Goal: Task Accomplishment & Management: Manage account settings

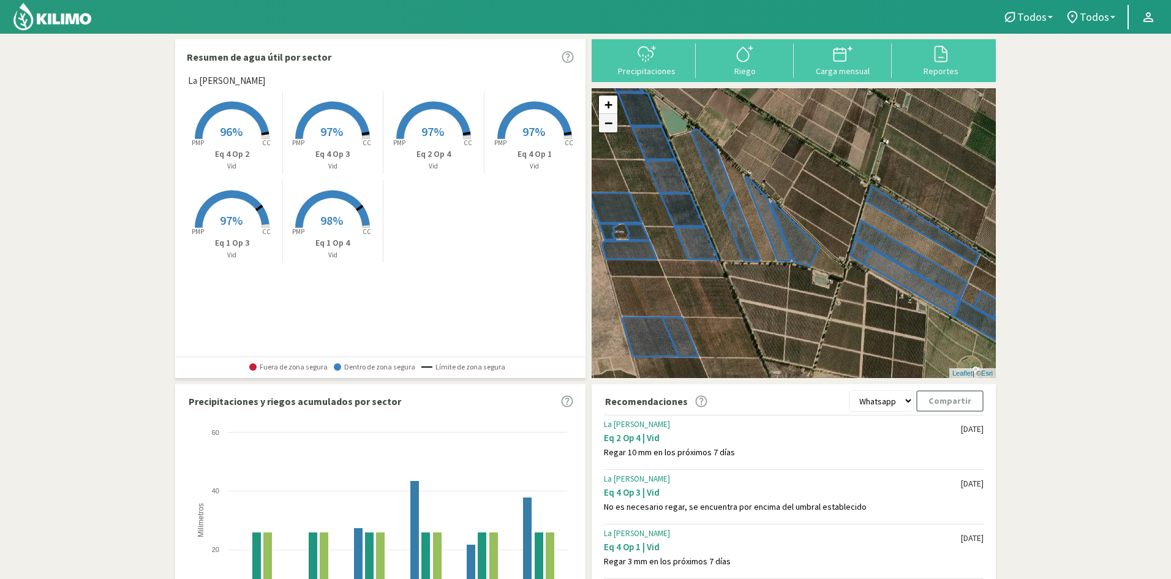
click at [613, 123] on link "−" at bounding box center [608, 123] width 18 height 18
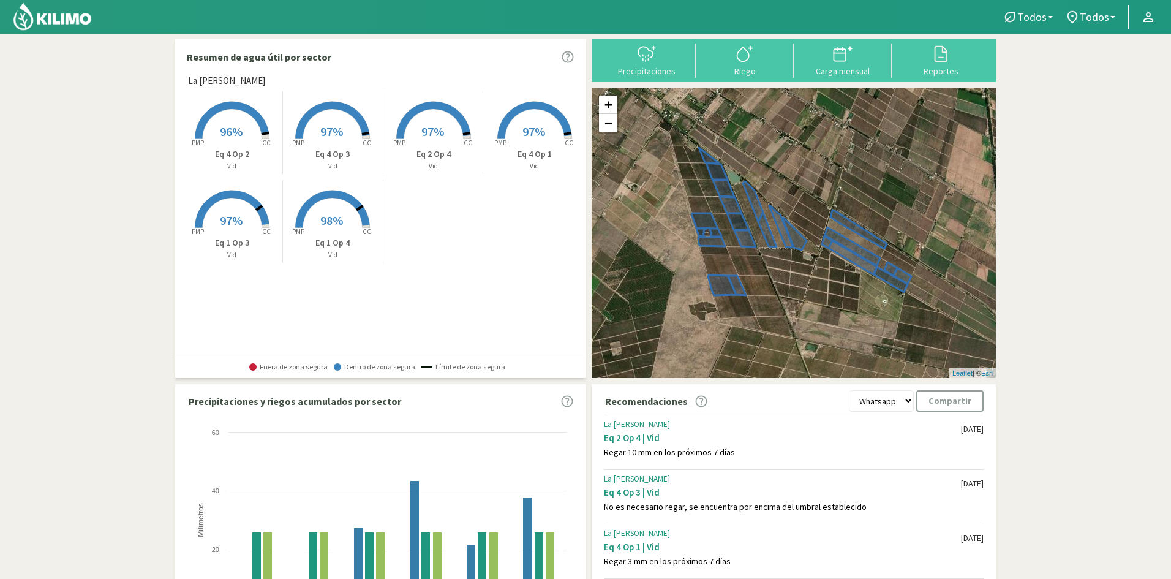
click at [932, 325] on div "+ − Leaflet | © Esri" at bounding box center [794, 233] width 404 height 290
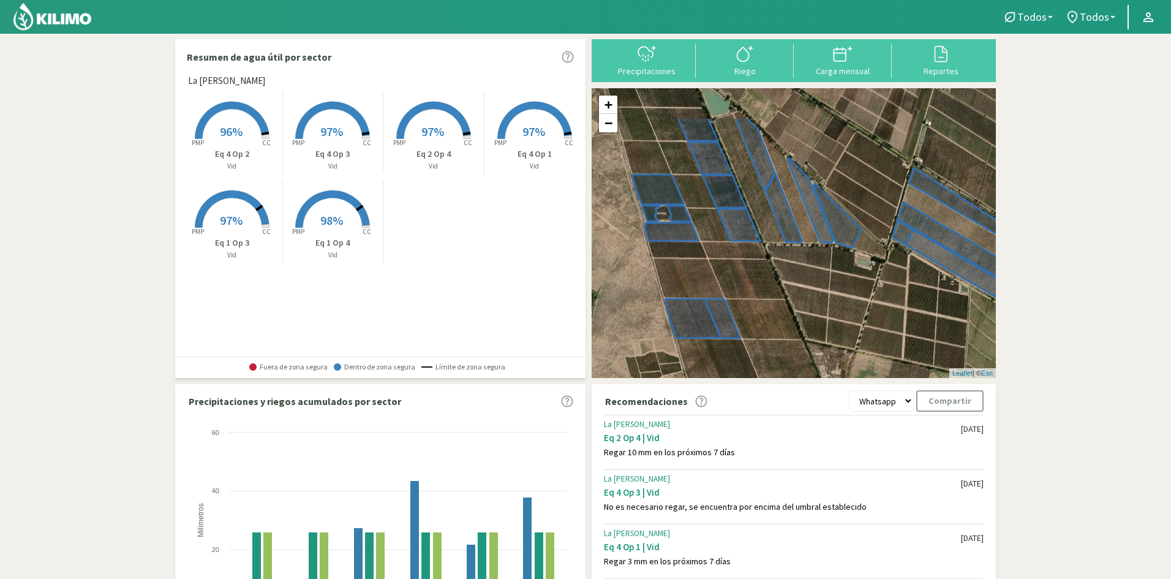
drag, startPoint x: 799, startPoint y: 265, endPoint x: 833, endPoint y: 326, distance: 70.2
click at [833, 326] on div "+ − Leaflet | © Esri" at bounding box center [794, 233] width 404 height 290
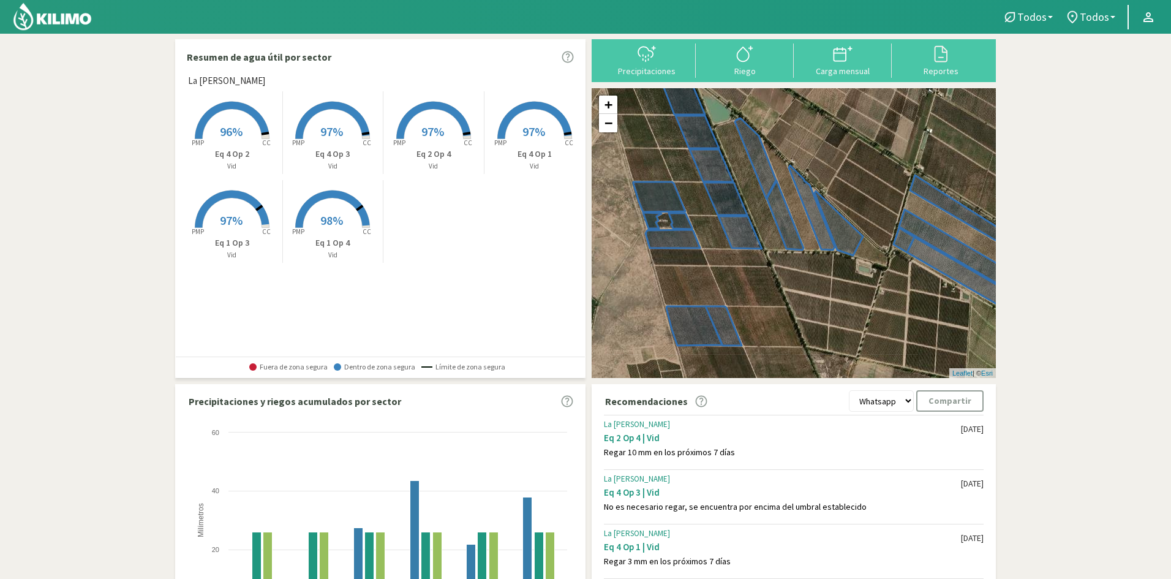
drag, startPoint x: 832, startPoint y: 328, endPoint x: 835, endPoint y: 341, distance: 13.8
click at [835, 341] on div "+ − Leaflet | © Esri" at bounding box center [794, 233] width 404 height 290
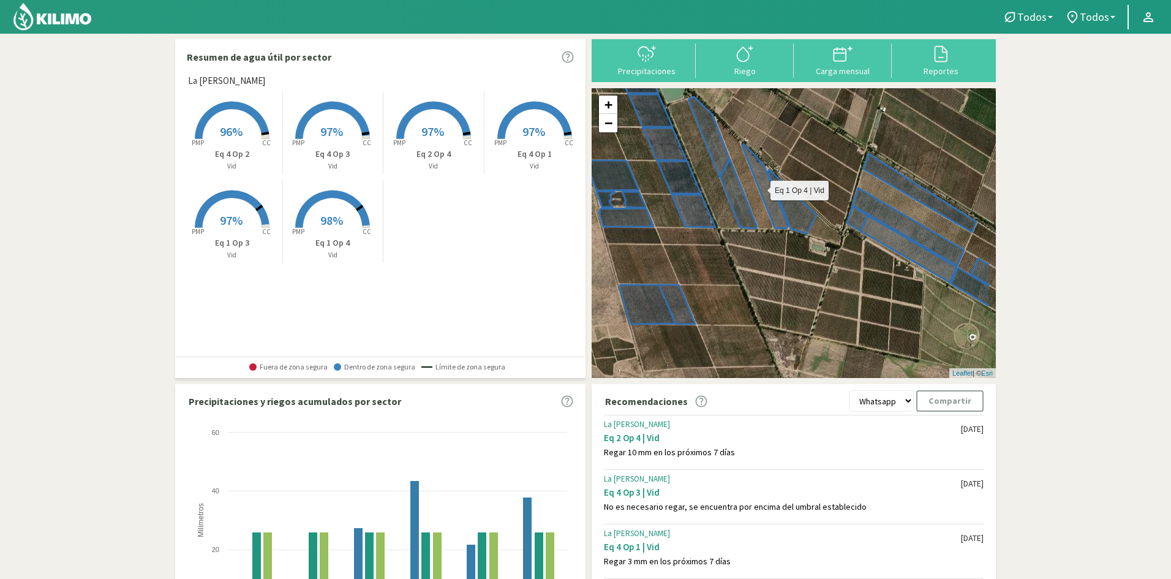
drag, startPoint x: 718, startPoint y: 180, endPoint x: 674, endPoint y: 162, distance: 47.8
click at [674, 162] on icon at bounding box center [708, 161] width 159 height 134
click at [838, 61] on icon at bounding box center [840, 55] width 12 height 12
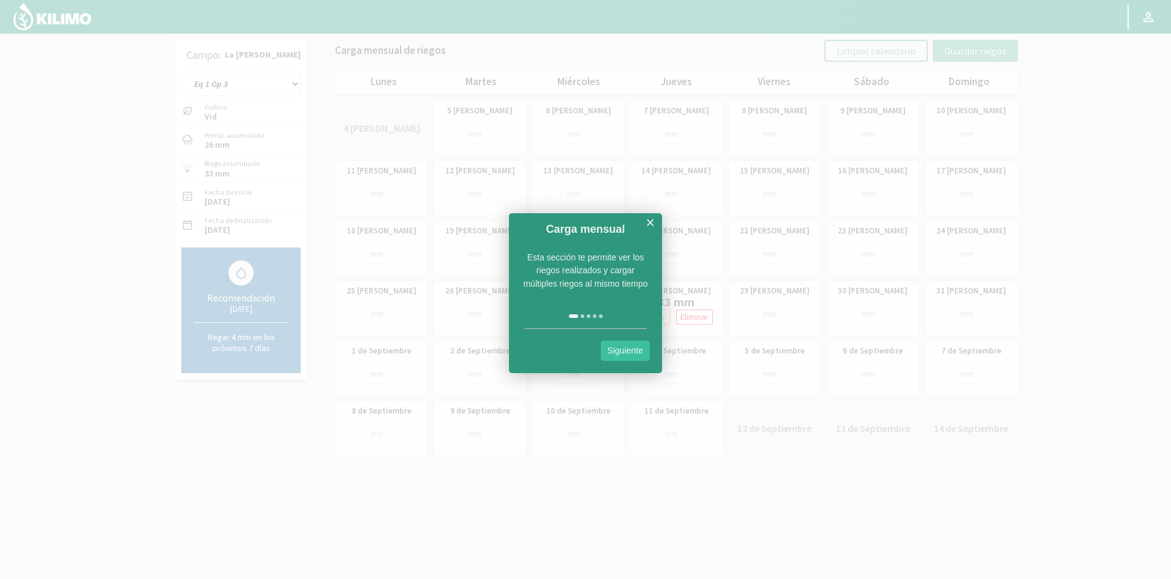
click at [653, 221] on link "×" at bounding box center [650, 222] width 9 height 15
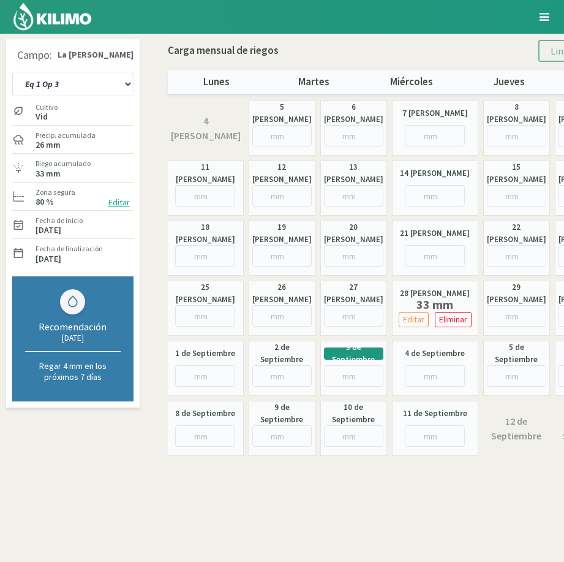
drag, startPoint x: 312, startPoint y: 15, endPoint x: 466, endPoint y: 9, distance: 153.9
click at [466, 9] on div at bounding box center [262, 17] width 524 height 34
click at [125, 95] on select "Eq 1 Op 3 Eq 1 Op 4 Eq 2 Op 4 Eq 4 Op 1 Eq 4 Op 2 Eq 4 Op 3" at bounding box center [72, 84] width 121 height 25
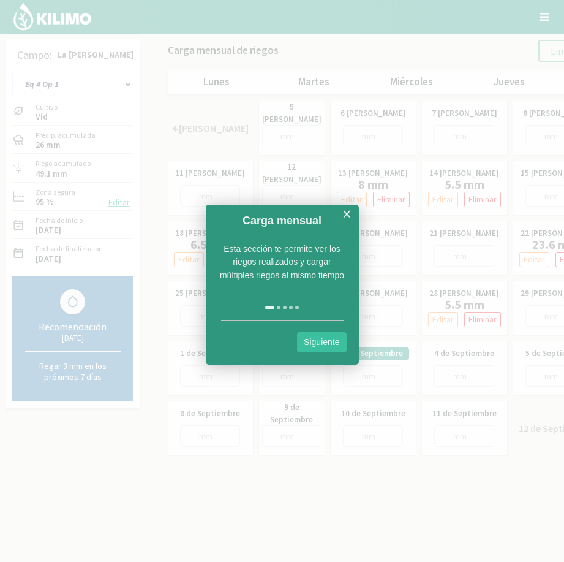
click at [342, 214] on link "×" at bounding box center [346, 213] width 9 height 15
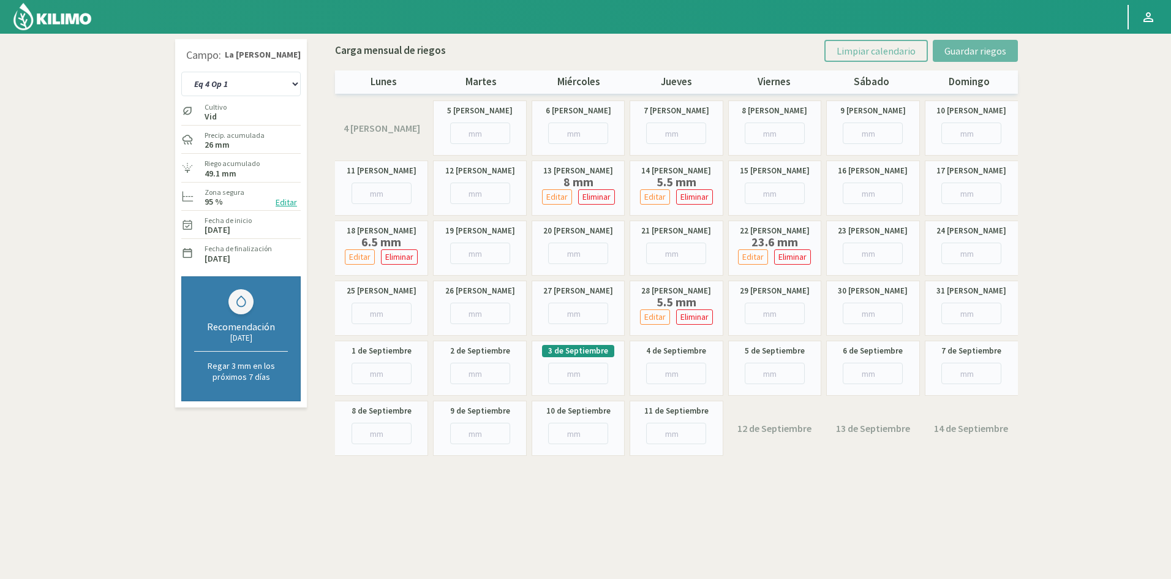
select select "6: Object"
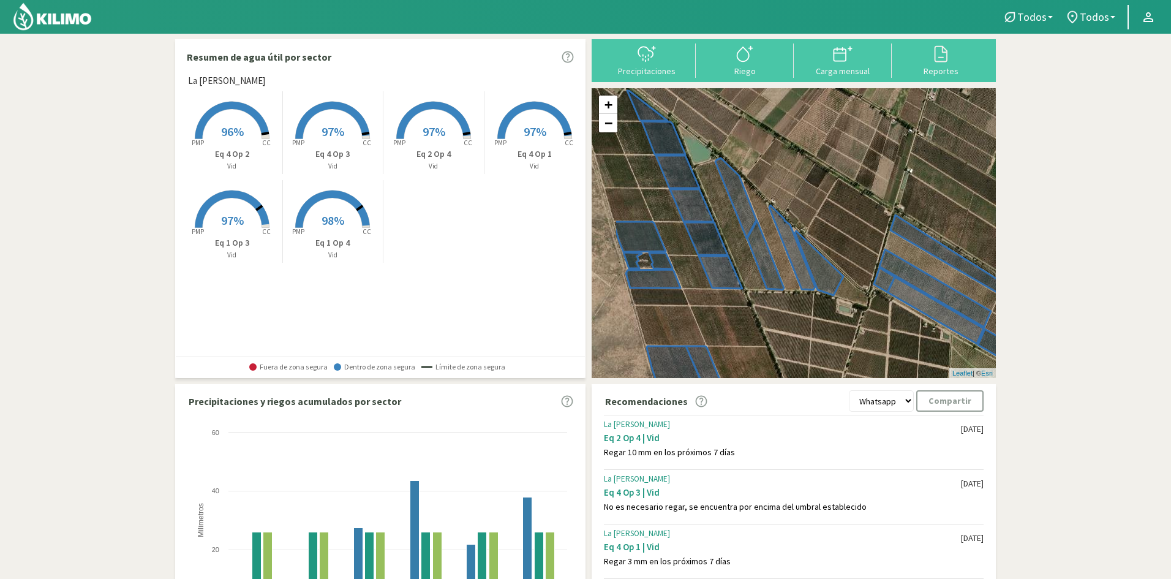
drag, startPoint x: 671, startPoint y: 287, endPoint x: 745, endPoint y: 296, distance: 74.8
click at [745, 296] on div "+ − Leaflet | © Esri" at bounding box center [794, 233] width 404 height 290
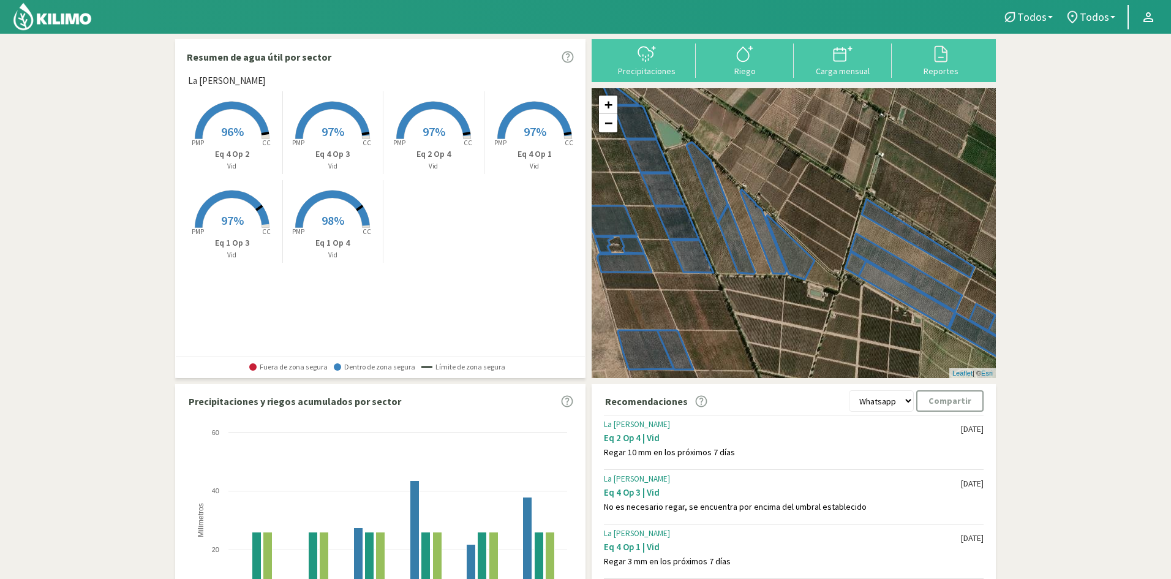
drag, startPoint x: 876, startPoint y: 272, endPoint x: 825, endPoint y: 245, distance: 57.5
click at [825, 245] on div "+ − Leaflet | © Esri" at bounding box center [794, 233] width 404 height 290
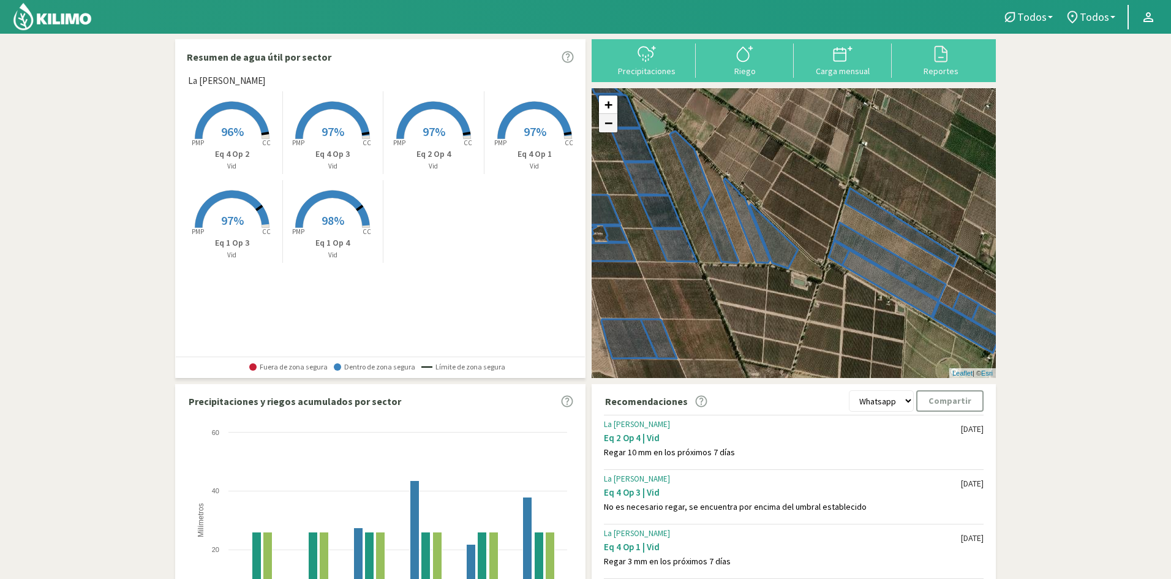
click at [609, 126] on link "−" at bounding box center [608, 123] width 18 height 18
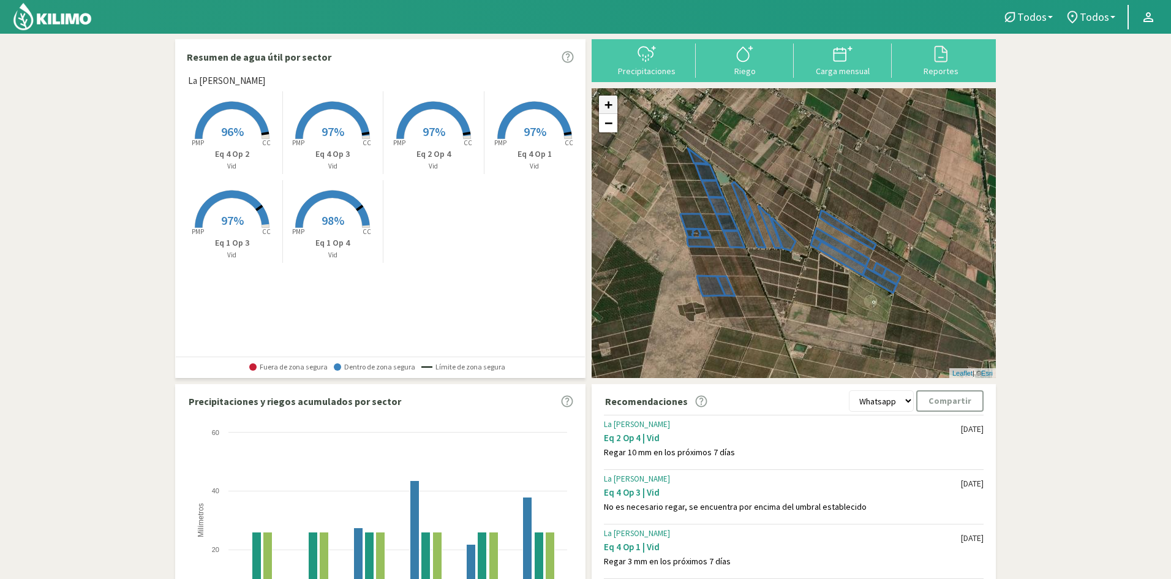
click at [603, 108] on link "+" at bounding box center [608, 105] width 18 height 18
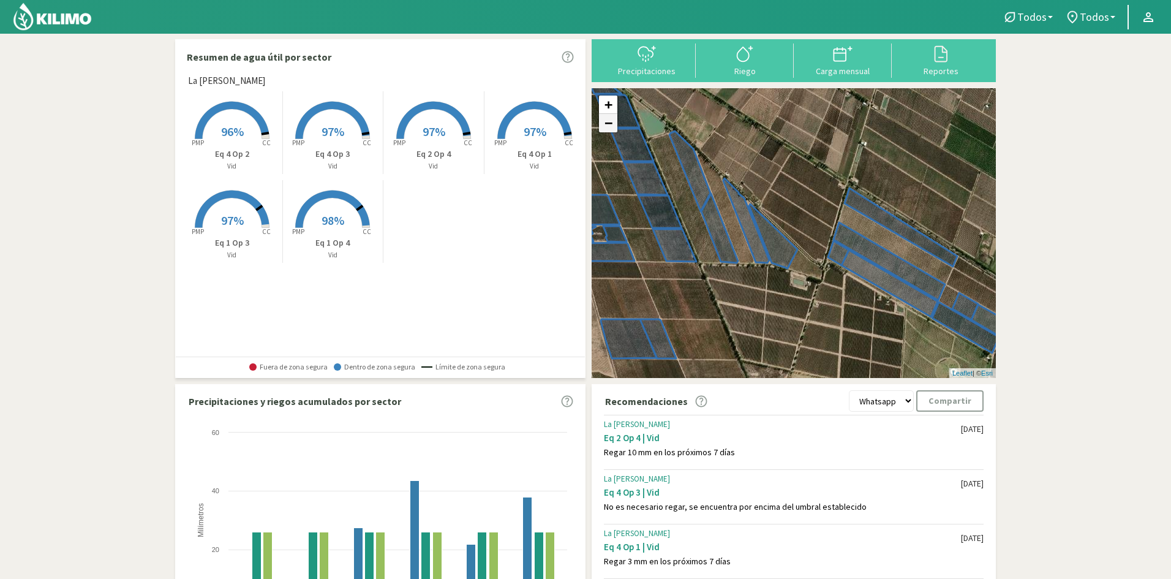
click at [613, 127] on link "−" at bounding box center [608, 123] width 18 height 18
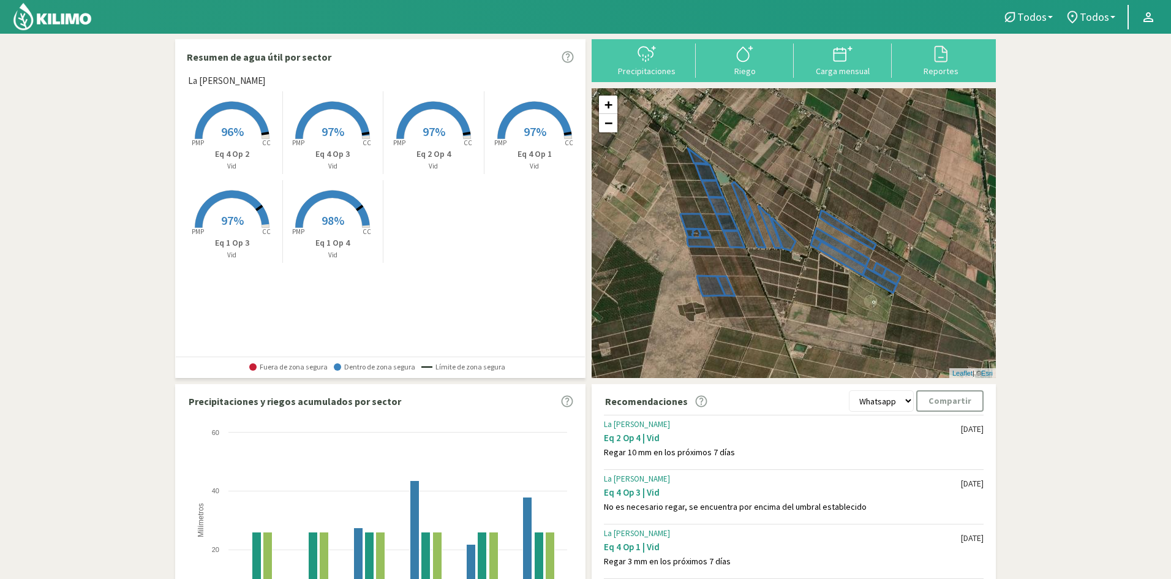
click at [912, 338] on div "+ − Leaflet | © Esri" at bounding box center [794, 233] width 404 height 290
click at [610, 109] on link "+" at bounding box center [608, 105] width 18 height 18
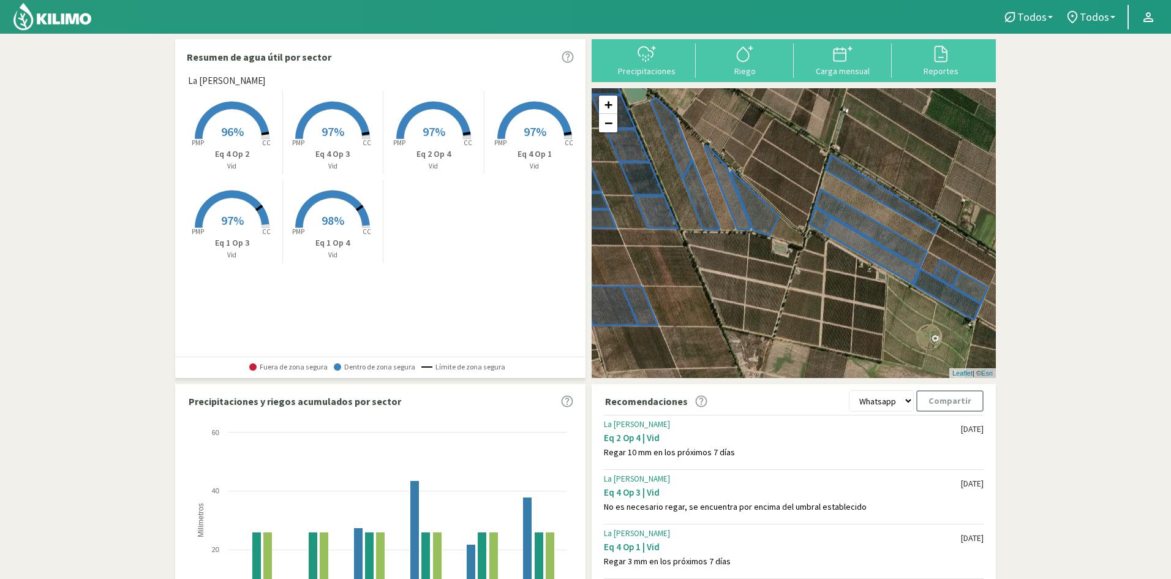
drag, startPoint x: 885, startPoint y: 333, endPoint x: 859, endPoint y: 300, distance: 42.3
click at [859, 300] on div "+ − Leaflet | © Esri" at bounding box center [794, 233] width 404 height 290
click at [832, 57] on div at bounding box center [842, 54] width 91 height 20
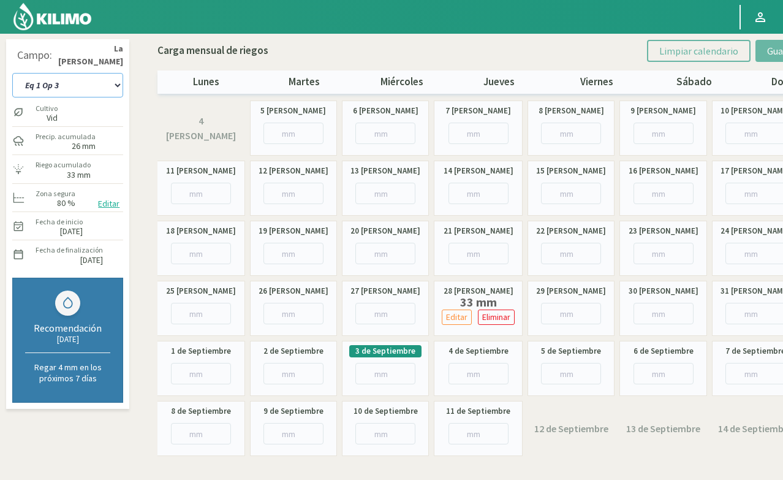
click at [89, 89] on select "Eq 1 Op 3 Eq 1 Op 4 Eq 2 Op 4 Eq 4 Op 1 Eq 4 Op 2 Eq 4 Op 3" at bounding box center [67, 85] width 111 height 25
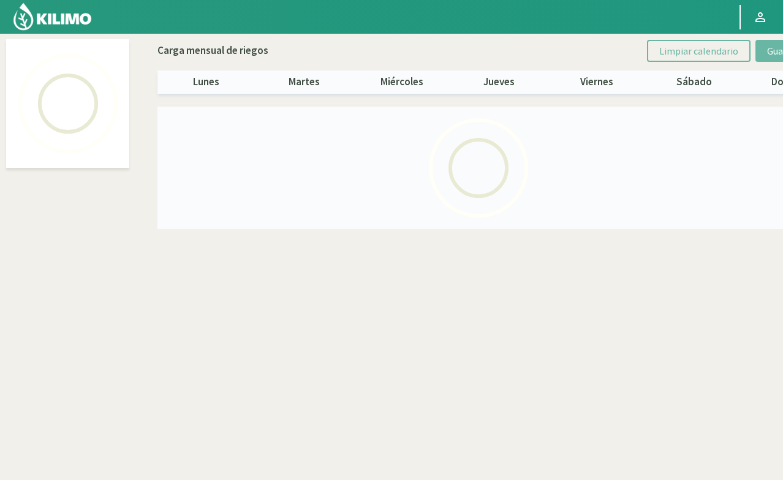
select select "3: Object"
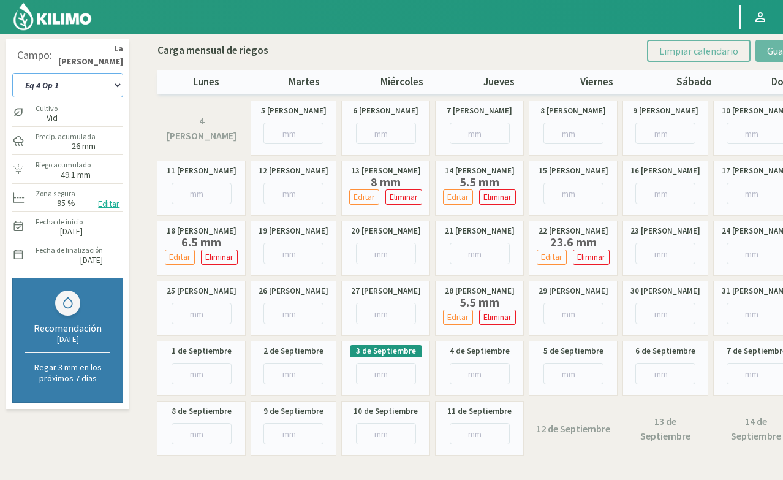
click at [115, 81] on select "Eq 1 Op 3 Eq 1 Op 4 Eq 2 Op 4 Eq 4 Op 1 Eq 4 Op 2 Eq 4 Op 3" at bounding box center [67, 85] width 111 height 25
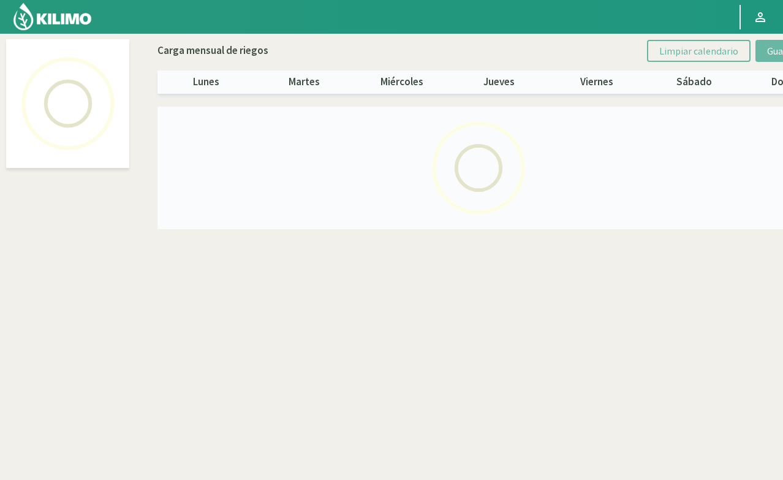
select select "4: Object"
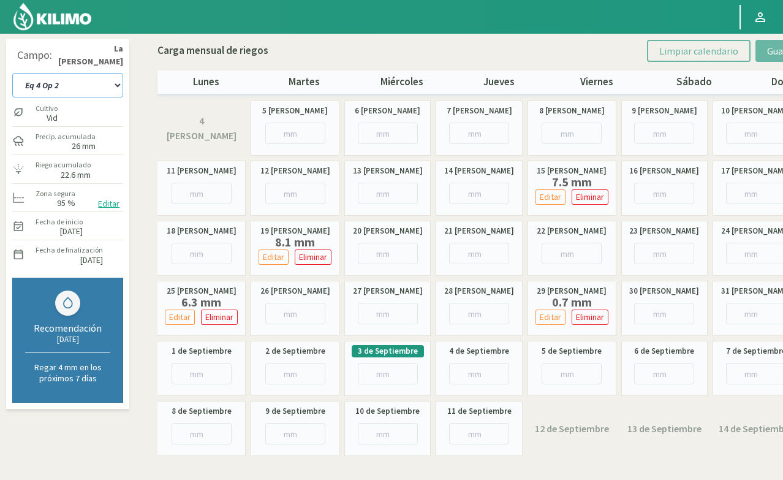
click at [107, 88] on select "Eq 1 Op 3 Eq 1 Op 4 Eq 2 Op 4 Eq 4 Op 1 Eq 4 Op 2 Eq 4 Op 3" at bounding box center [67, 85] width 111 height 25
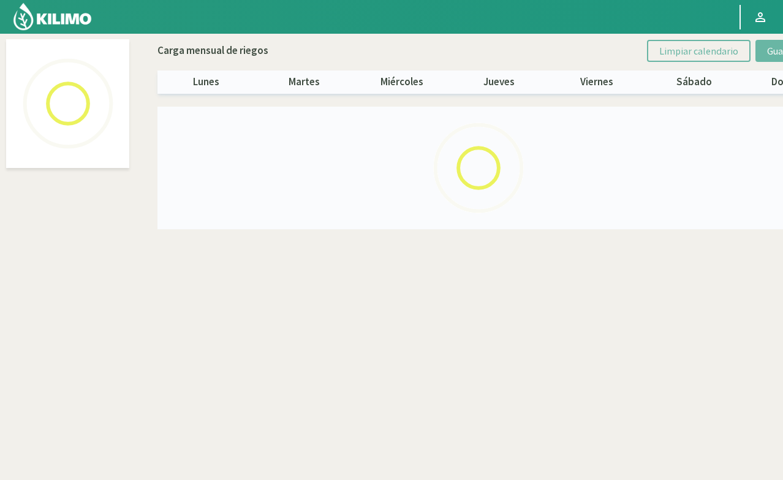
select select "5: Object"
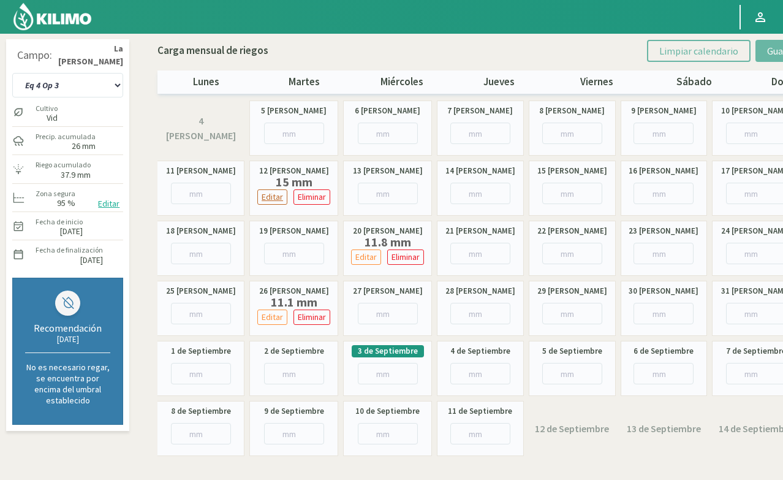
click at [271, 195] on p "Editar" at bounding box center [272, 197] width 21 height 14
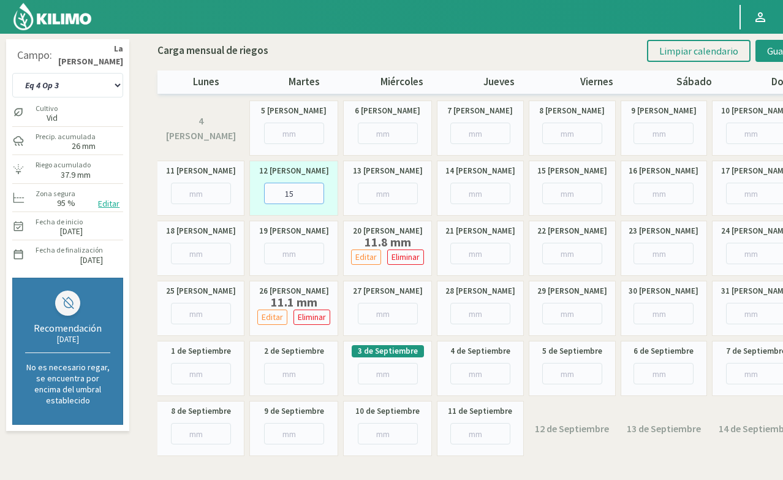
click at [298, 193] on input "15" at bounding box center [294, 193] width 60 height 21
type input "1"
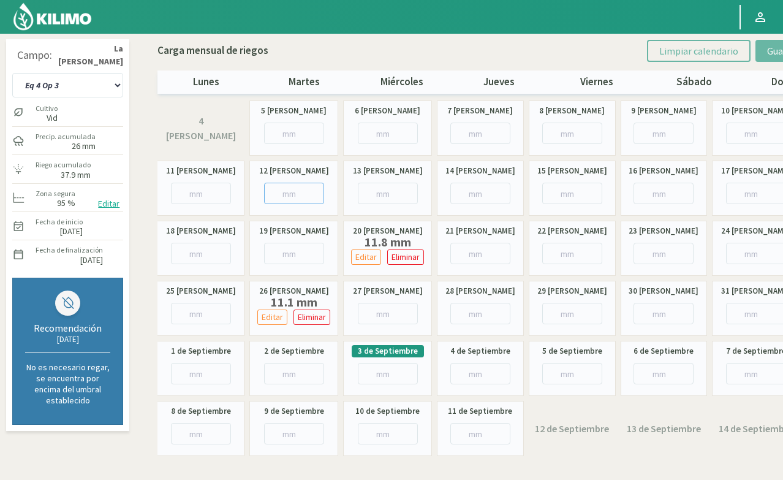
click at [279, 187] on input "number" at bounding box center [294, 193] width 60 height 21
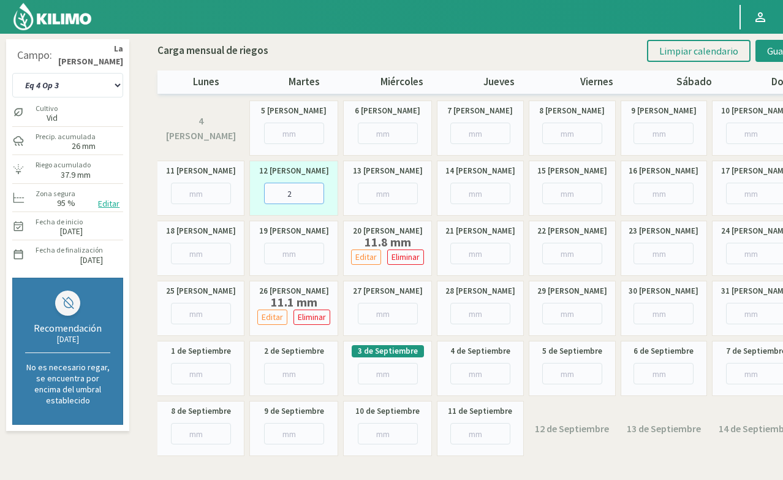
type input "26"
type input "26.6"
click at [764, 50] on button "Guardar riegos" at bounding box center [797, 51] width 85 height 22
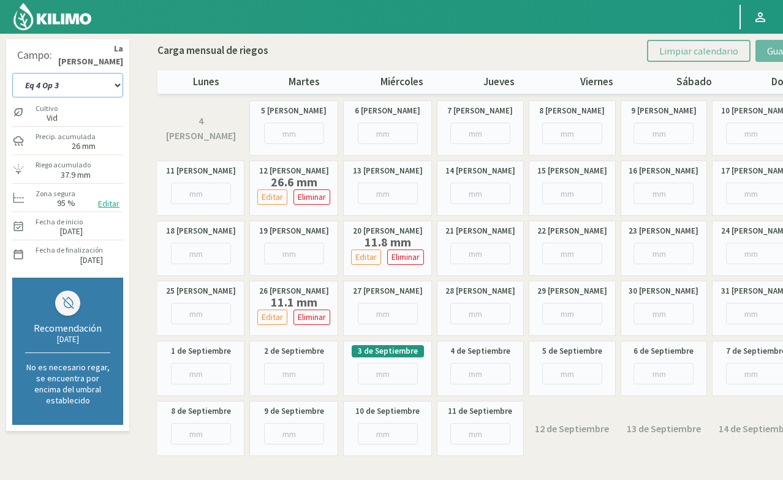
click at [101, 88] on select "Eq 1 Op 3 Eq 1 Op 4 Eq 2 Op 4 Eq 4 Op 1 Eq 4 Op 2 Eq 4 Op 3" at bounding box center [67, 85] width 111 height 25
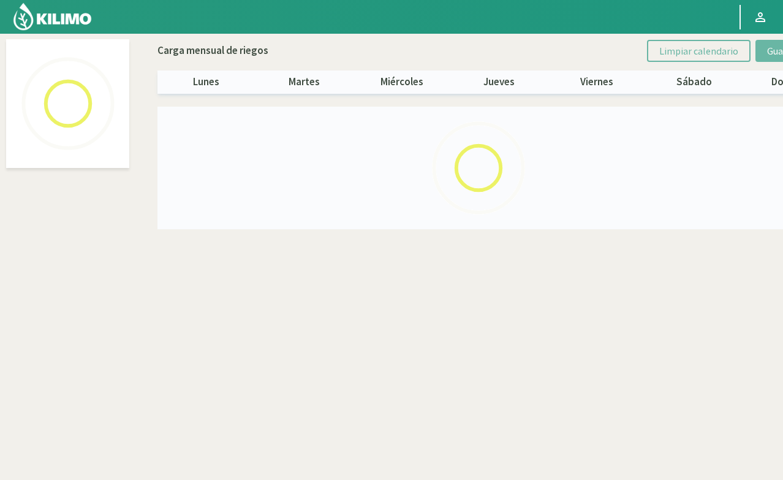
select select "2: Object"
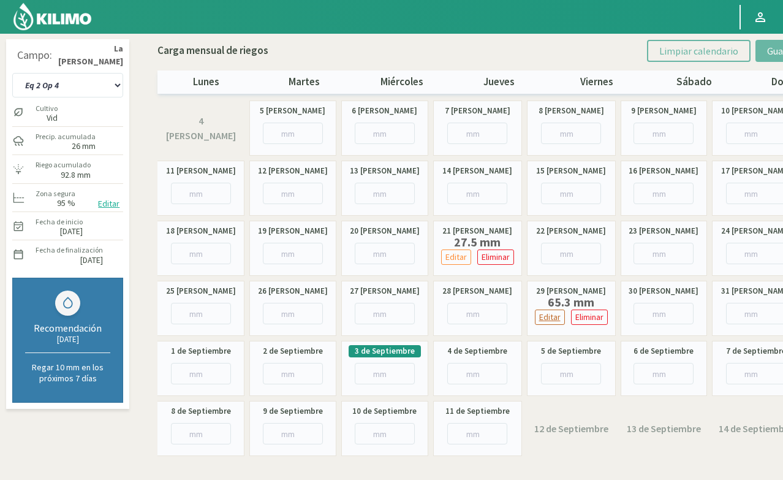
click at [554, 319] on p "Editar" at bounding box center [549, 317] width 21 height 14
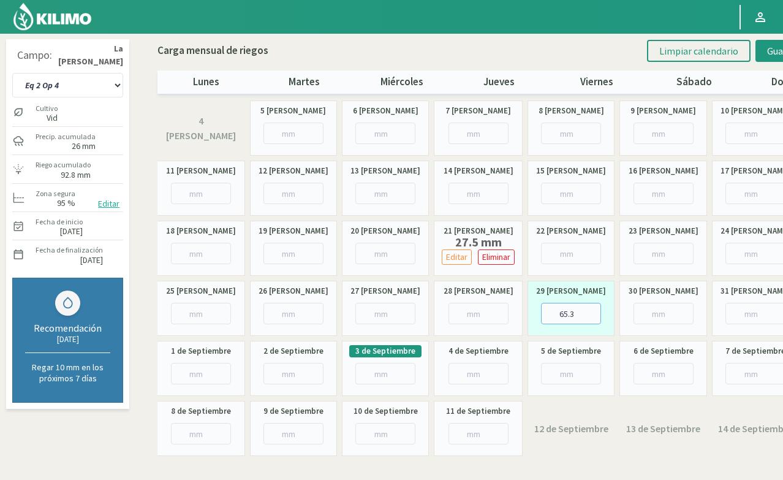
click at [579, 312] on input "65.3" at bounding box center [571, 313] width 60 height 21
type input "6"
type input "56"
type input "56.9"
click at [775, 48] on span "Guardar riegos" at bounding box center [798, 51] width 62 height 12
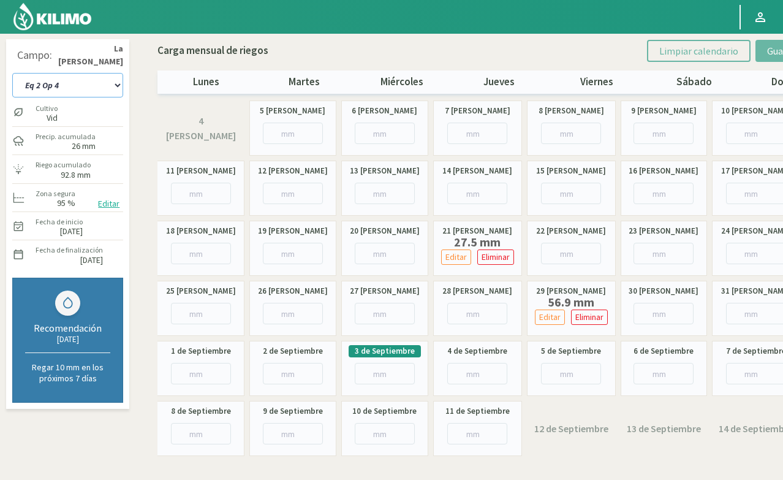
click at [112, 86] on select "Eq 1 Op 3 Eq 1 Op 4 Eq 2 Op 4 Eq 4 Op 1 Eq 4 Op 2 Eq 4 Op 3" at bounding box center [67, 85] width 111 height 25
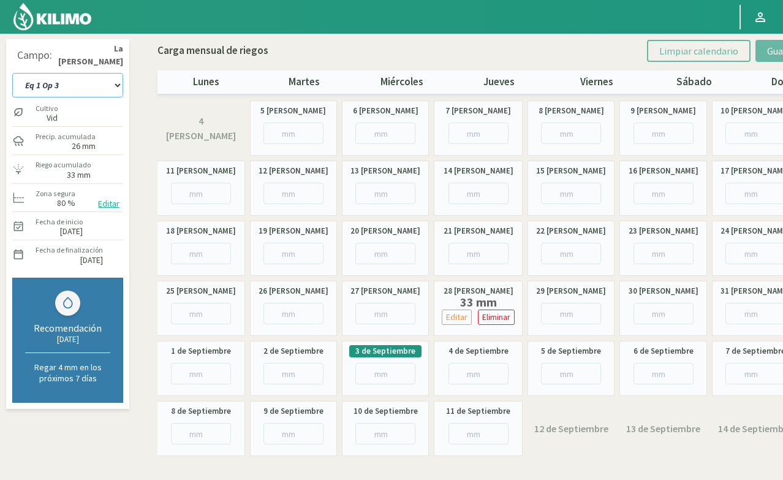
click at [81, 80] on select "Eq 1 Op 3 Eq 1 Op 4 Eq 2 Op 4 Eq 4 Op 1 Eq 4 Op 2 Eq 4 Op 3" at bounding box center [67, 85] width 111 height 25
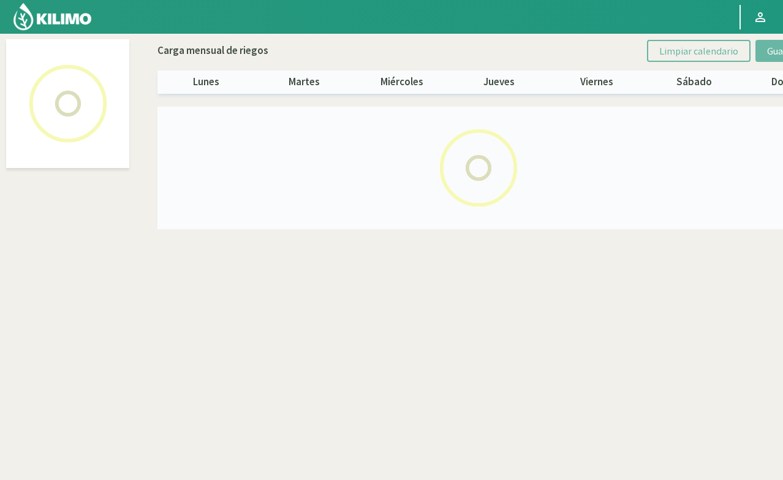
select select "1: Object"
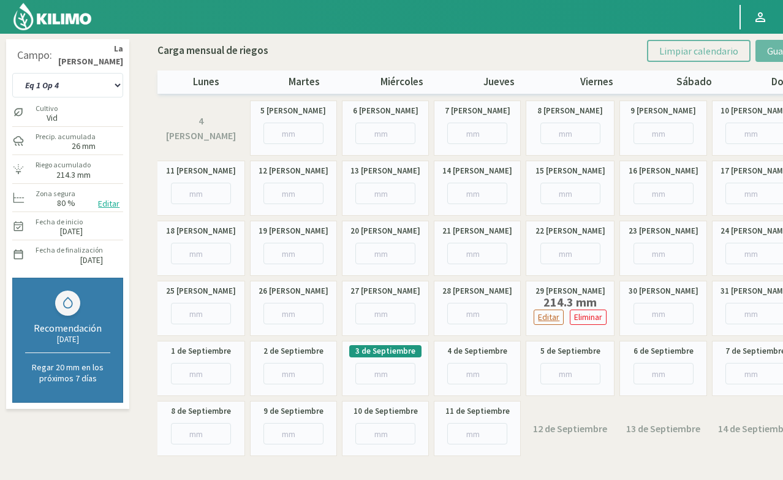
click at [558, 321] on p "Editar" at bounding box center [548, 317] width 21 height 14
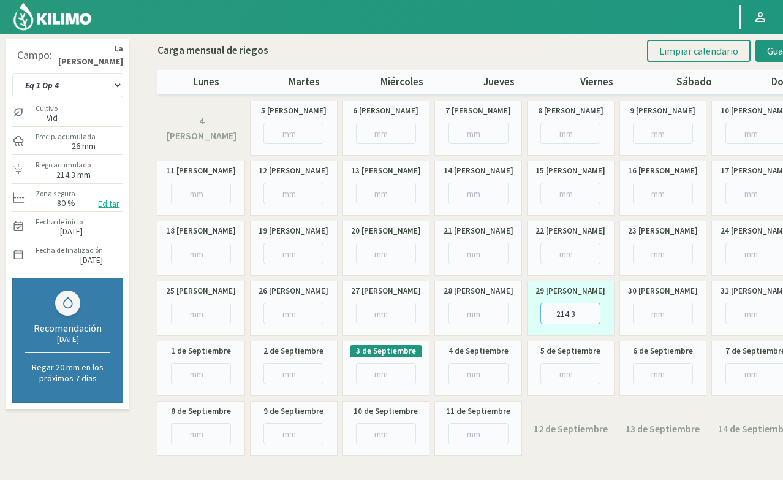
click at [578, 314] on input "214.3" at bounding box center [570, 313] width 60 height 21
type input "2"
type input "35"
type input "35.2"
click at [775, 49] on span "Guardar riegos" at bounding box center [798, 51] width 62 height 12
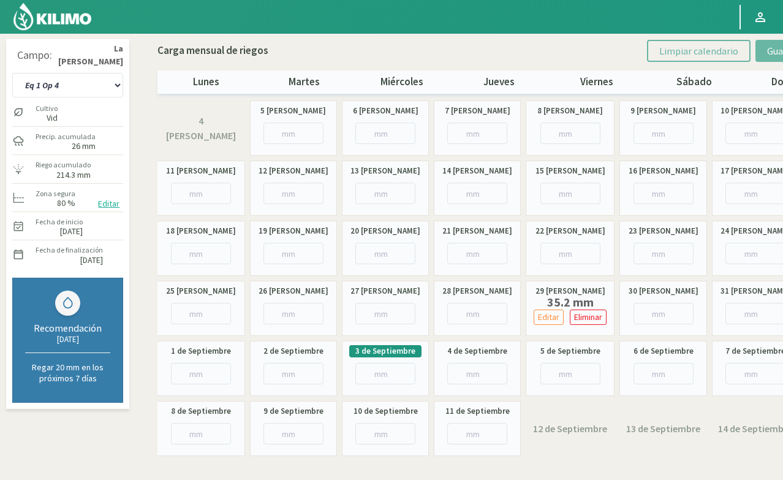
click at [91, 145] on label "26 mm" at bounding box center [66, 146] width 60 height 8
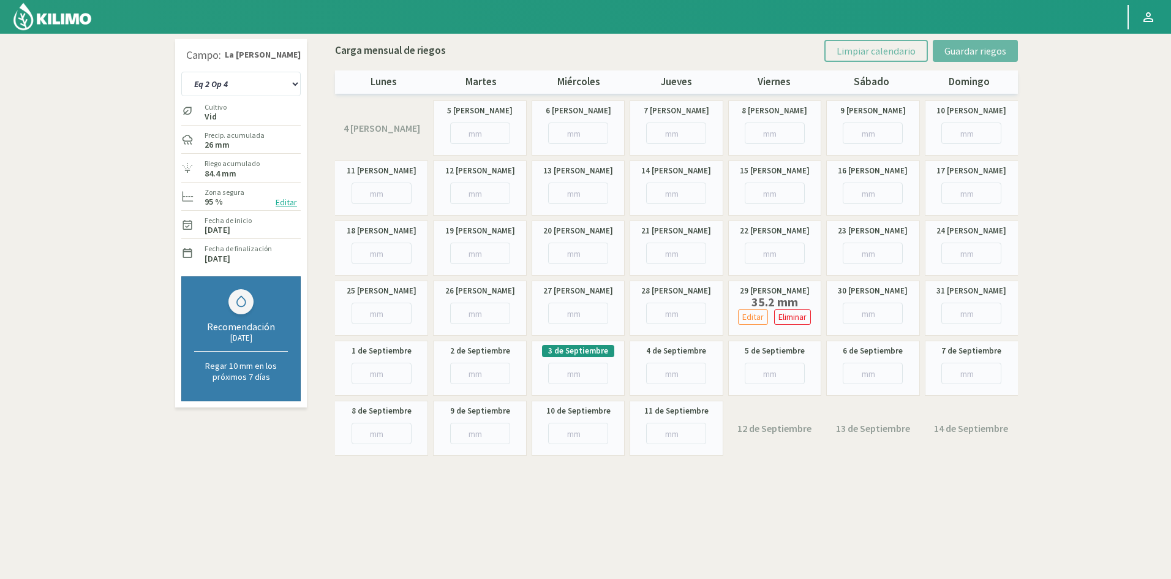
click at [29, 47] on section "Campo: La Celia - Eugenio Bustos Eq 1 Op 3 Eq 1 Op 4 Eq 2 Op 4 Eq 4 Op 1 Eq 4 O…" at bounding box center [585, 323] width 1171 height 579
select select "22: Object"
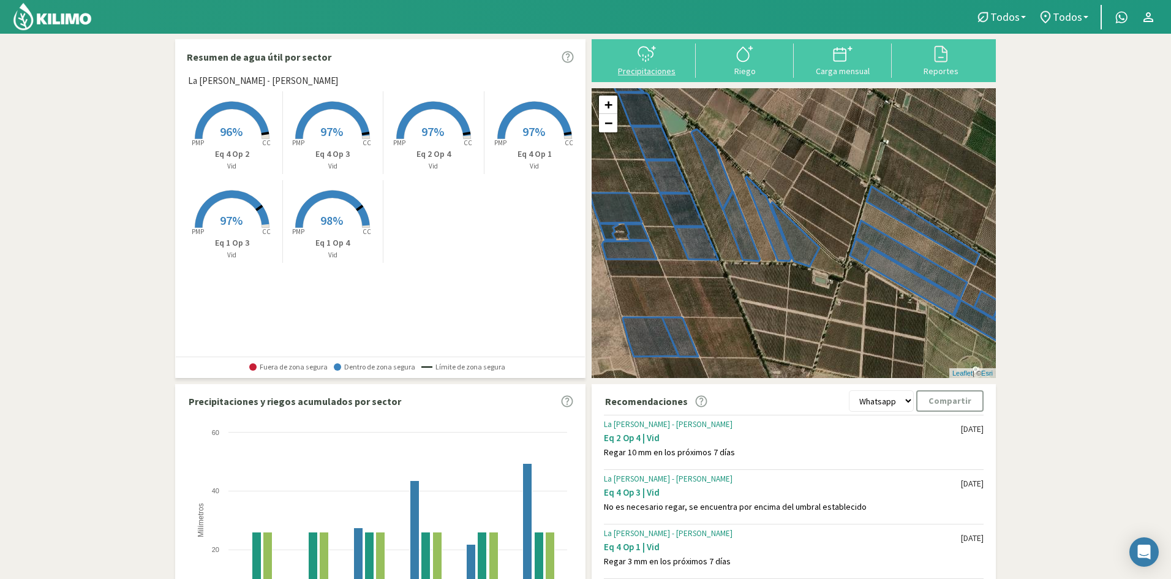
click at [656, 57] on icon at bounding box center [647, 54] width 20 height 20
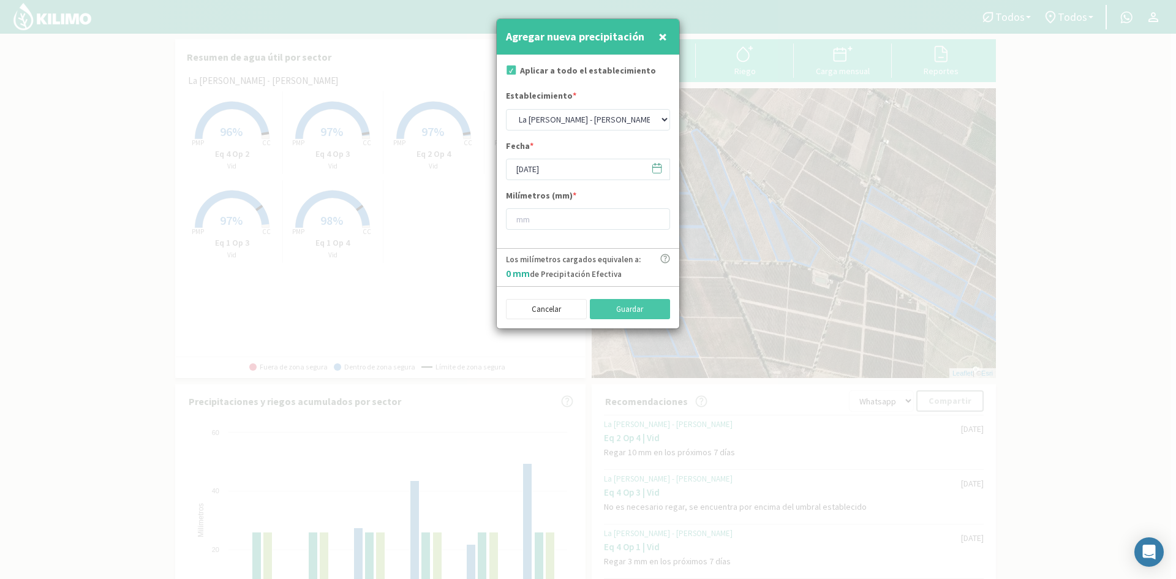
click at [659, 170] on icon at bounding box center [657, 168] width 12 height 12
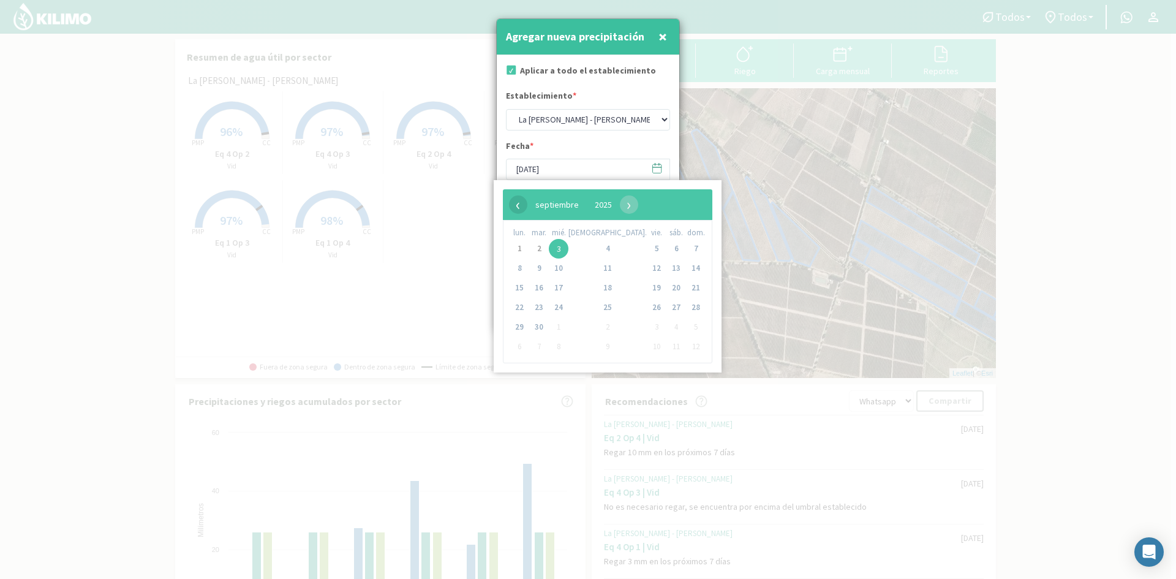
click at [521, 204] on span "‹" at bounding box center [518, 204] width 18 height 18
click at [686, 328] on span "31" at bounding box center [696, 327] width 20 height 20
type input "31/08/2025"
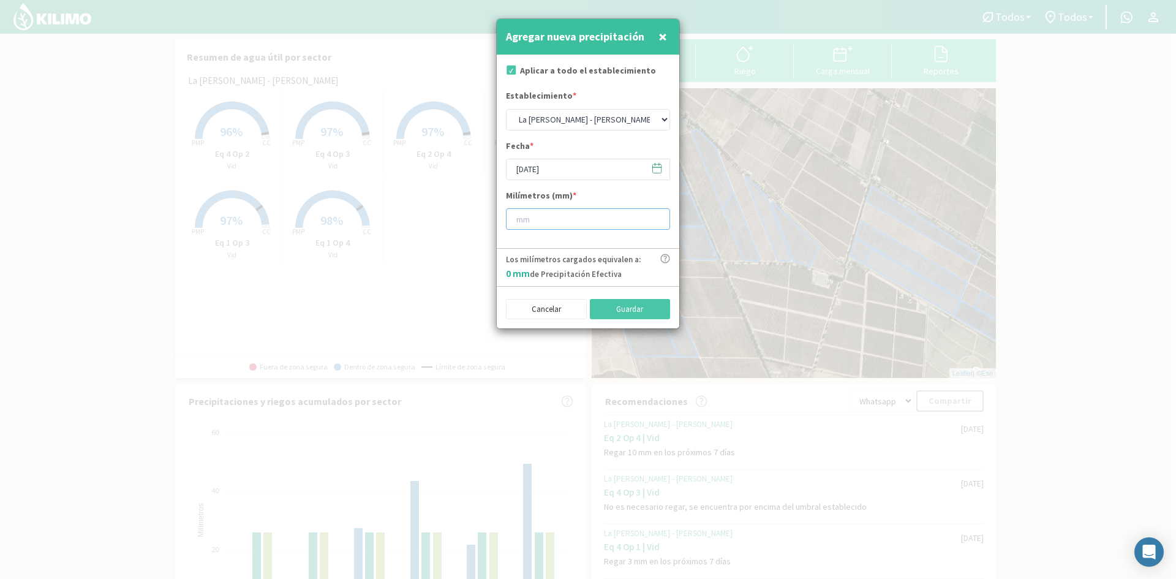
click at [581, 215] on input "number" at bounding box center [588, 218] width 164 height 21
type input "96"
click at [655, 165] on icon at bounding box center [655, 165] width 0 height 2
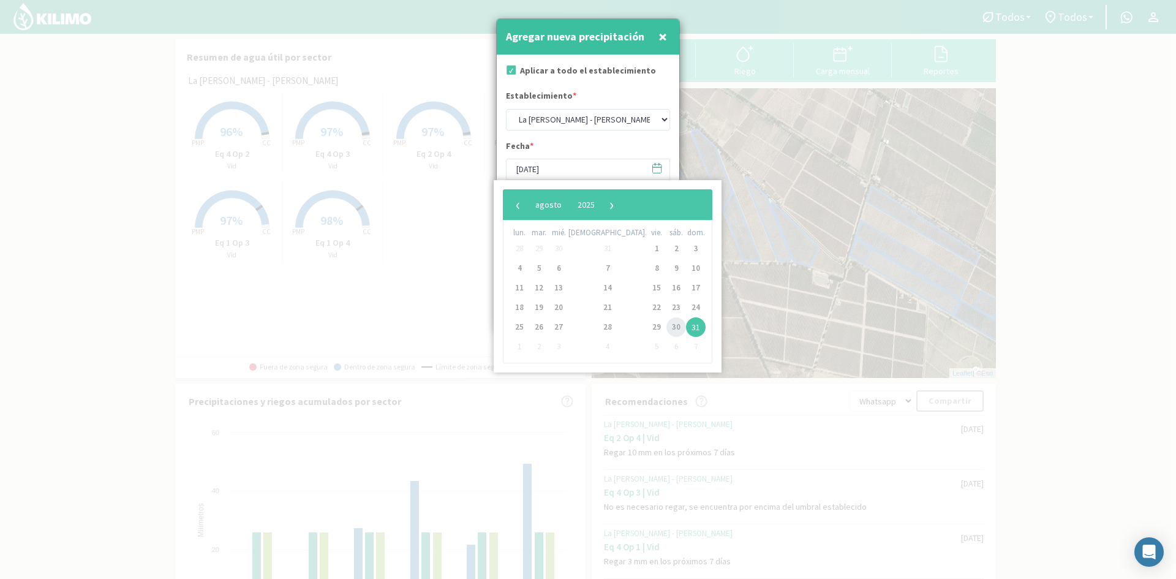
click at [666, 323] on span "30" at bounding box center [676, 327] width 20 height 20
type input "30/08/2025"
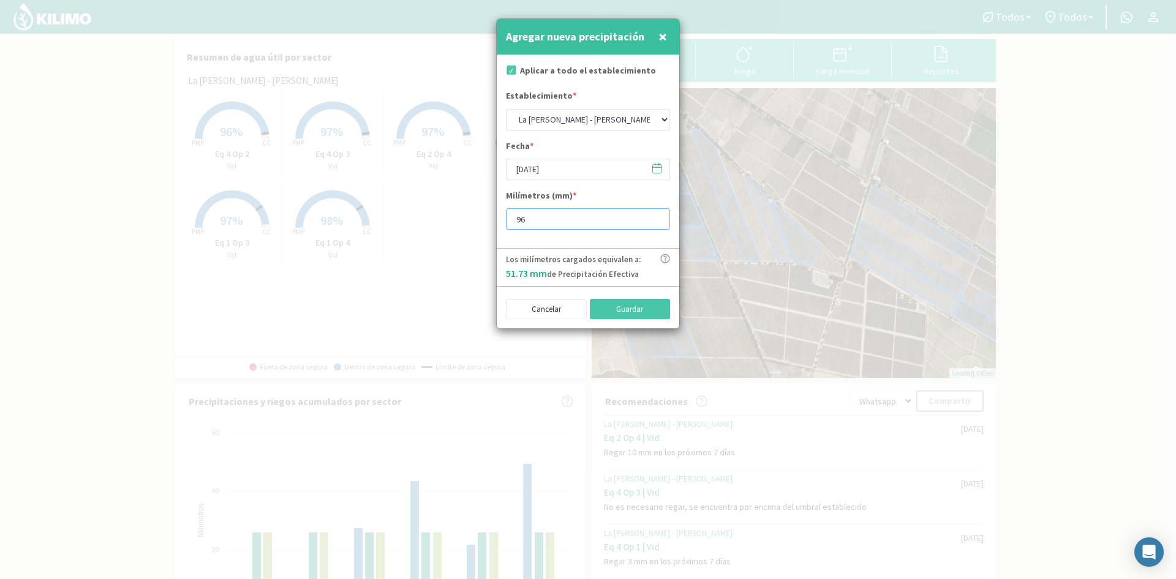
click at [575, 214] on input "96" at bounding box center [588, 218] width 164 height 21
click at [827, 221] on div at bounding box center [588, 289] width 1176 height 579
click at [656, 165] on icon at bounding box center [657, 168] width 12 height 12
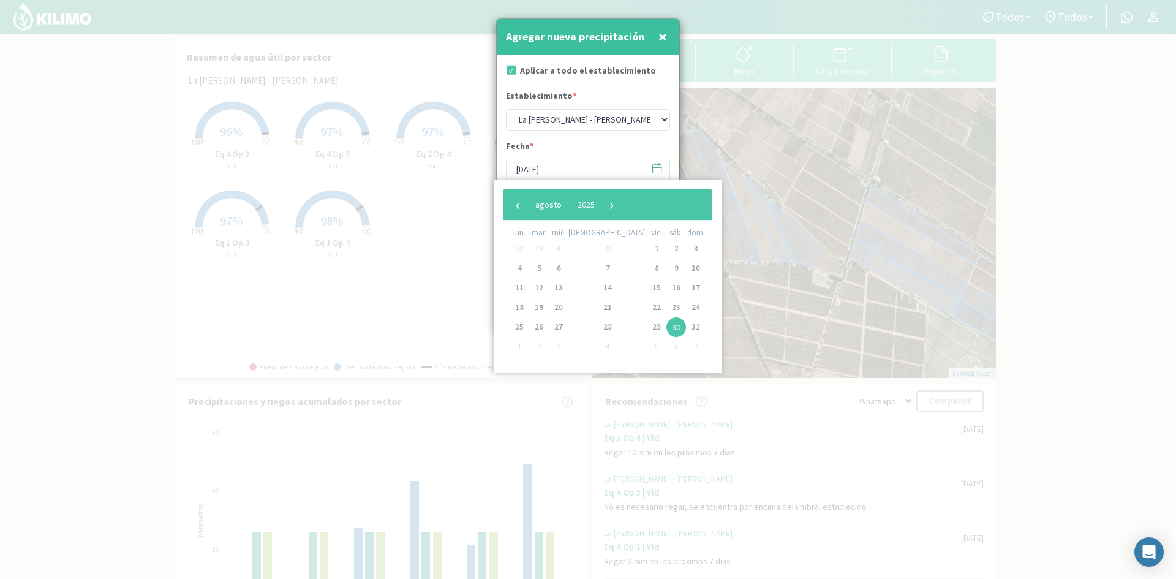
click at [666, 327] on span "30" at bounding box center [676, 327] width 20 height 20
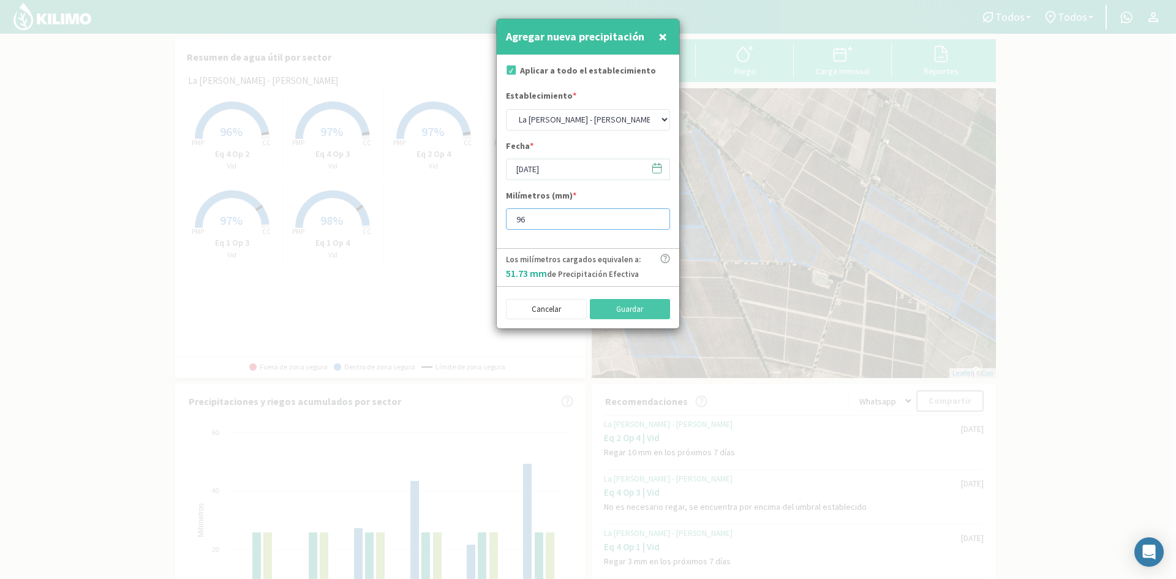
click at [591, 216] on input "96" at bounding box center [588, 218] width 164 height 21
type input "9"
type input "32"
click at [636, 304] on button "Guardar" at bounding box center [630, 309] width 81 height 21
type input "[DATE]"
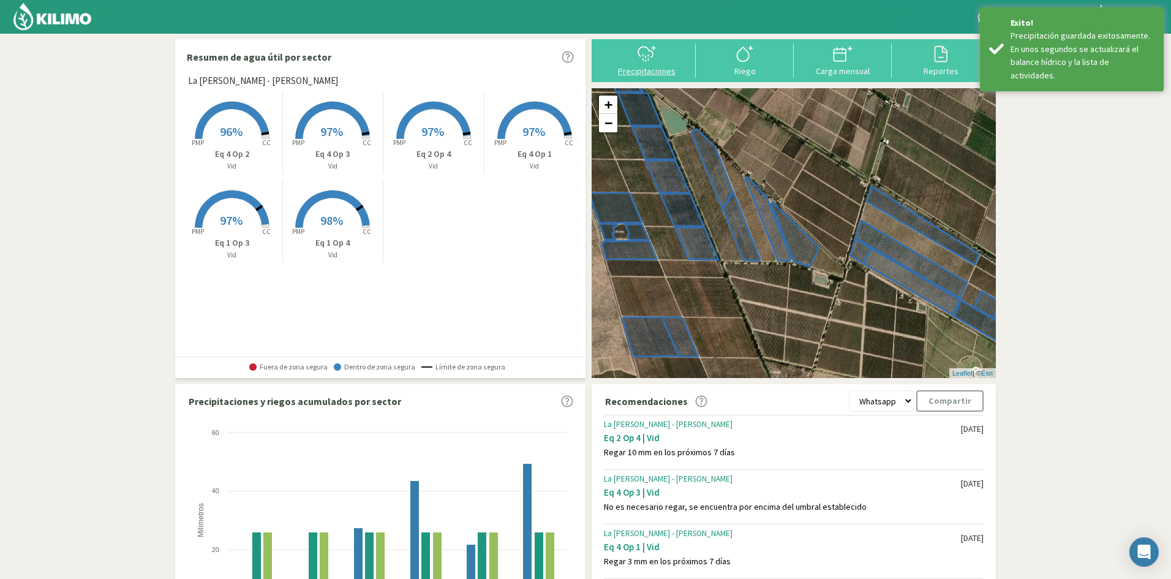
click at [646, 55] on icon at bounding box center [647, 54] width 20 height 20
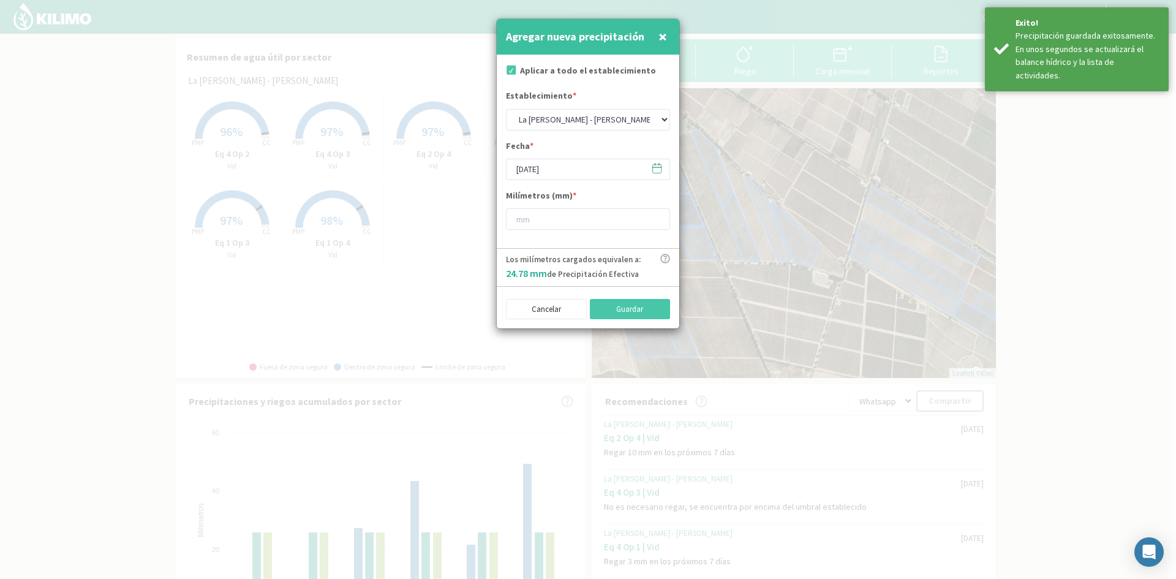
click at [658, 168] on icon at bounding box center [657, 168] width 12 height 12
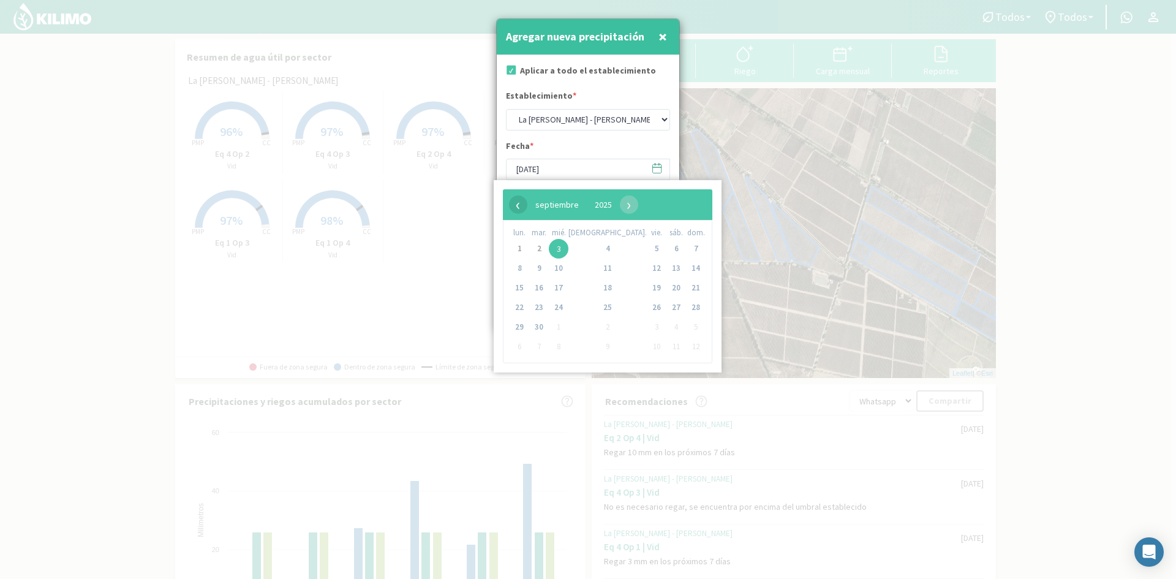
click at [524, 202] on span "‹" at bounding box center [518, 204] width 18 height 18
click at [686, 328] on span "31" at bounding box center [696, 327] width 20 height 20
type input "31/08/2025"
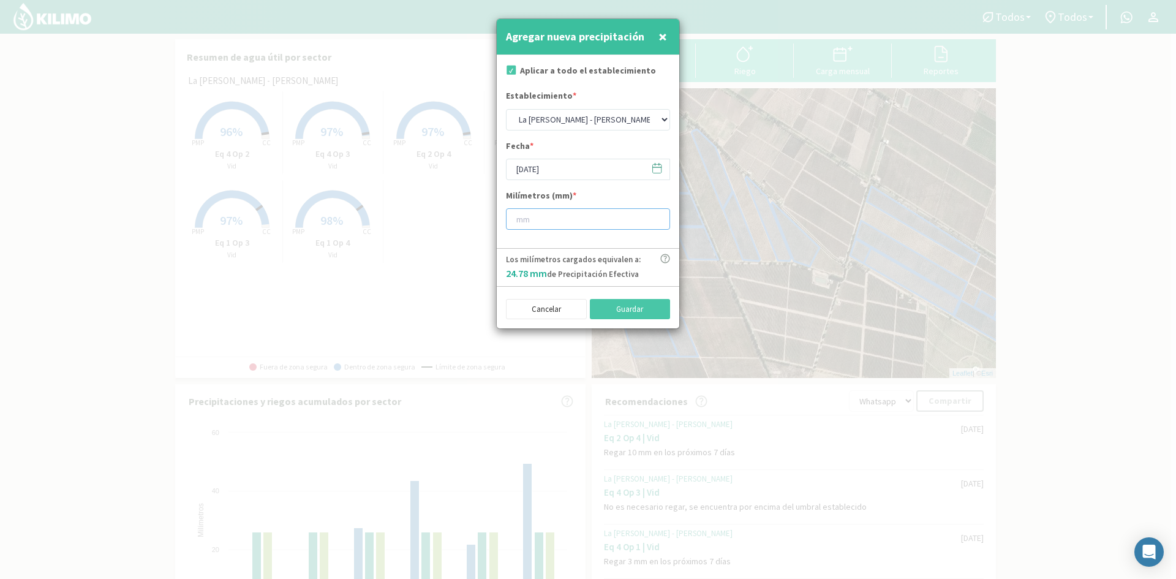
click at [576, 215] on input "number" at bounding box center [588, 218] width 164 height 21
type input "64"
click at [597, 307] on button "Guardar" at bounding box center [630, 309] width 81 height 21
type input "[DATE]"
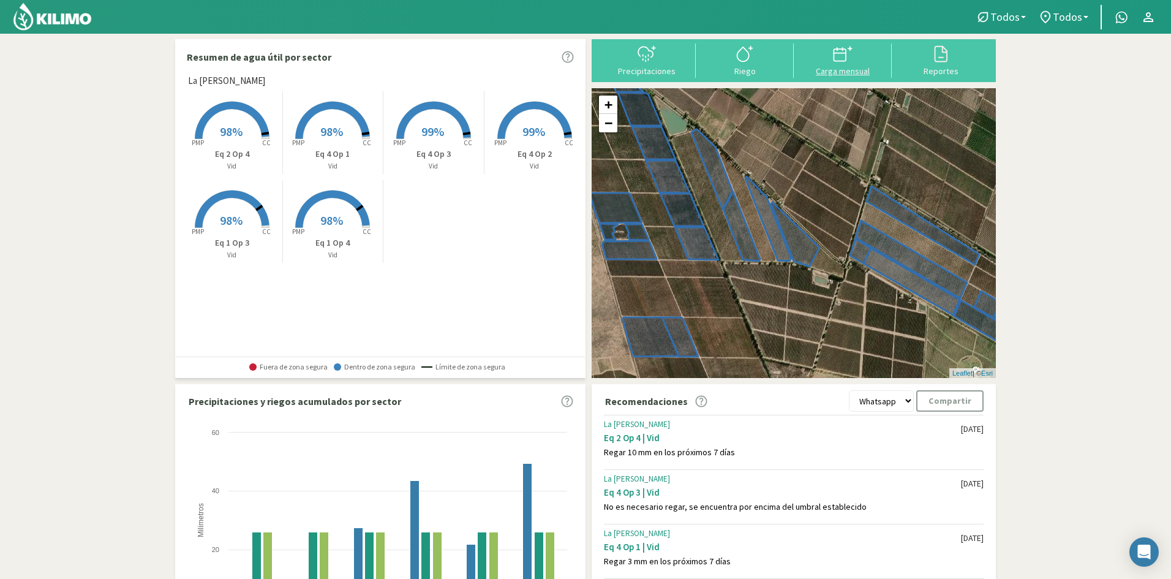
click at [831, 65] on button "Carga mensual" at bounding box center [843, 59] width 98 height 32
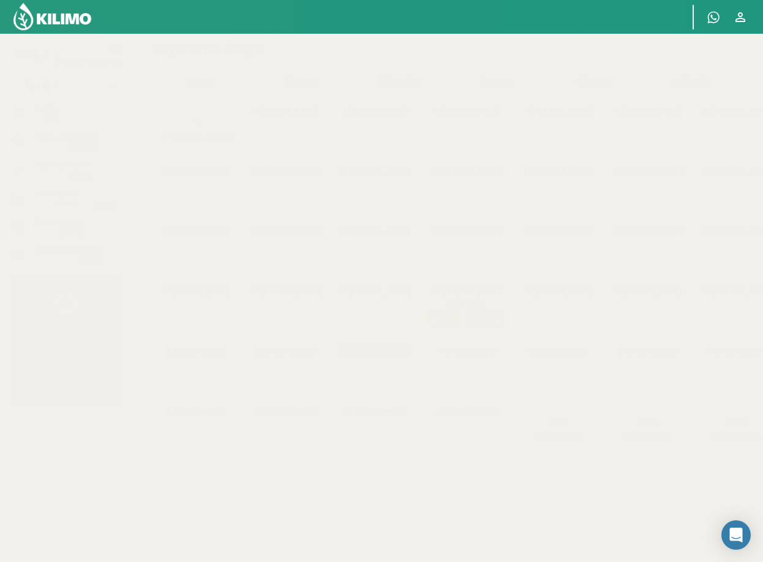
click at [83, 87] on select "Eq 1 Op 3 Eq 1 Op 4 Eq 2 Op 4 Eq 4 Op 1 Eq 4 Op 2 Eq 4 Op 3" at bounding box center [66, 85] width 108 height 25
click at [73, 87] on select "Eq 1 Op 3 Eq 1 Op 4 Eq 2 Op 4 Eq 4 Op 1 Eq 4 Op 2 Eq 4 Op 3" at bounding box center [66, 85] width 108 height 25
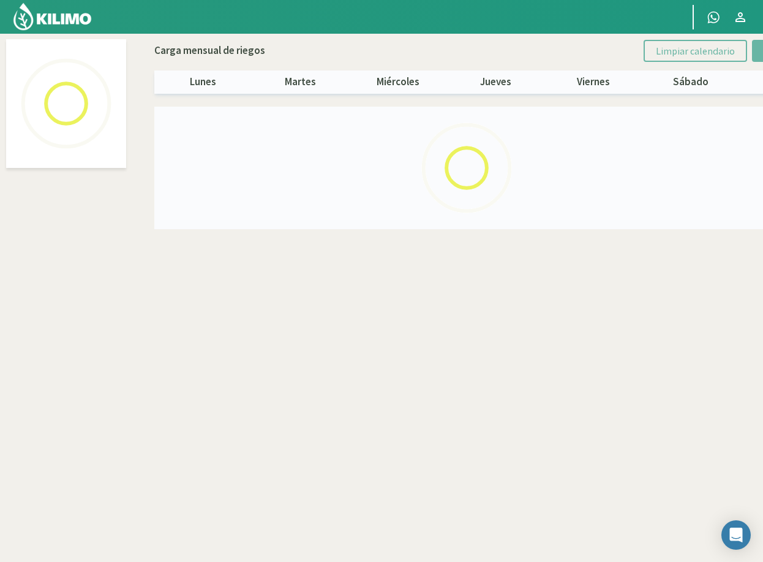
select select "3: Object"
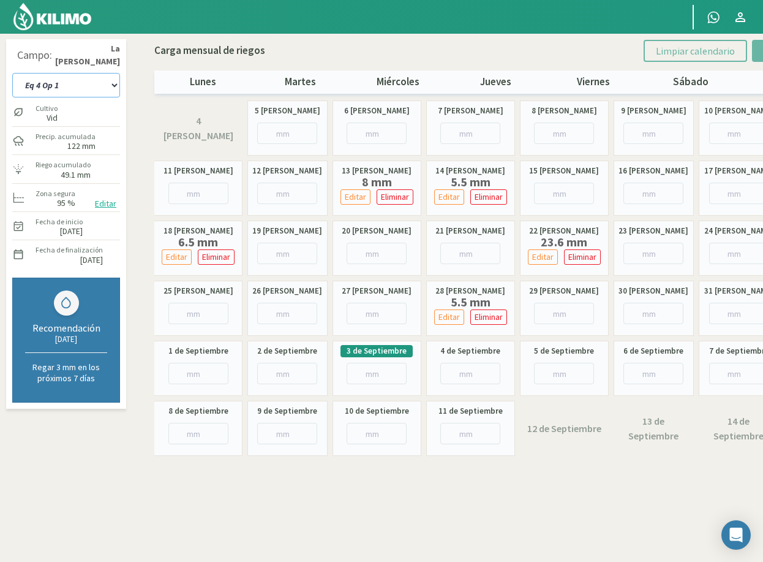
click at [69, 88] on select "Eq 1 Op 3 Eq 1 Op 4 Eq 2 Op 4 Eq 4 Op 1 Eq 4 Op 2 Eq 4 Op 3" at bounding box center [66, 85] width 108 height 25
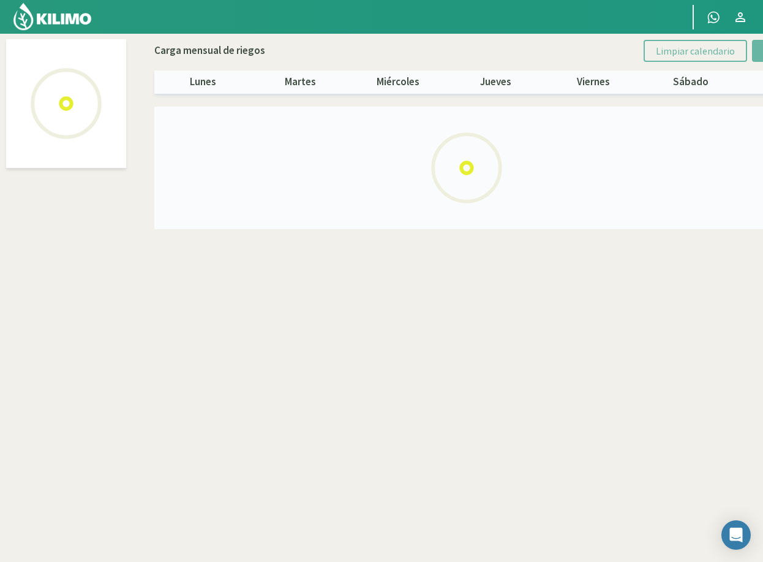
select select "4: Object"
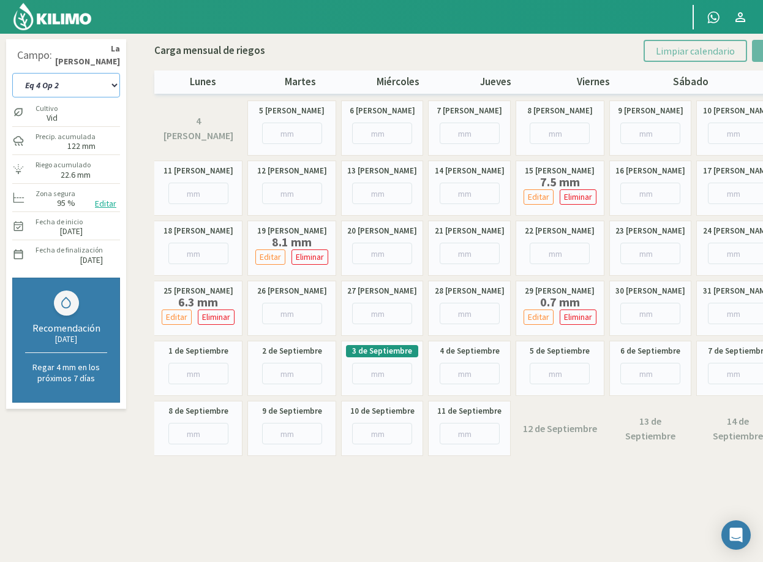
click at [80, 85] on select "Eq 1 Op 3 Eq 1 Op 4 Eq 2 Op 4 Eq 4 Op 1 Eq 4 Op 2 Eq 4 Op 3" at bounding box center [66, 85] width 108 height 25
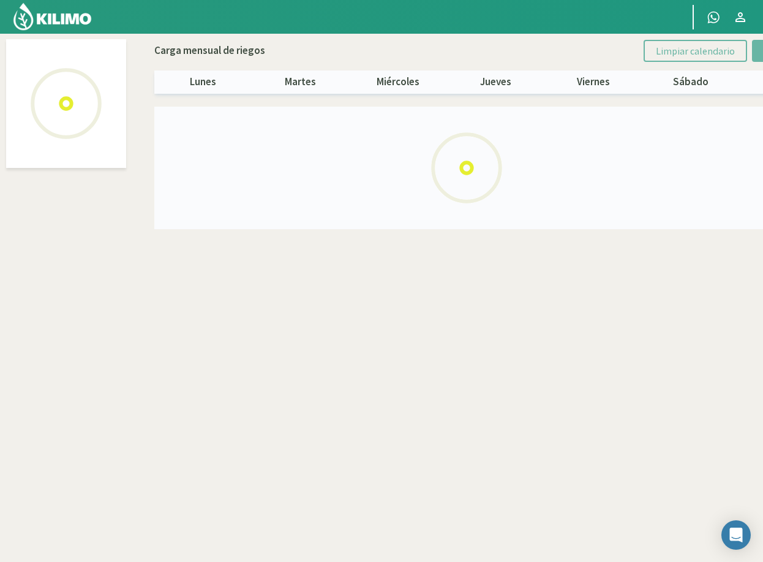
select select "5: Object"
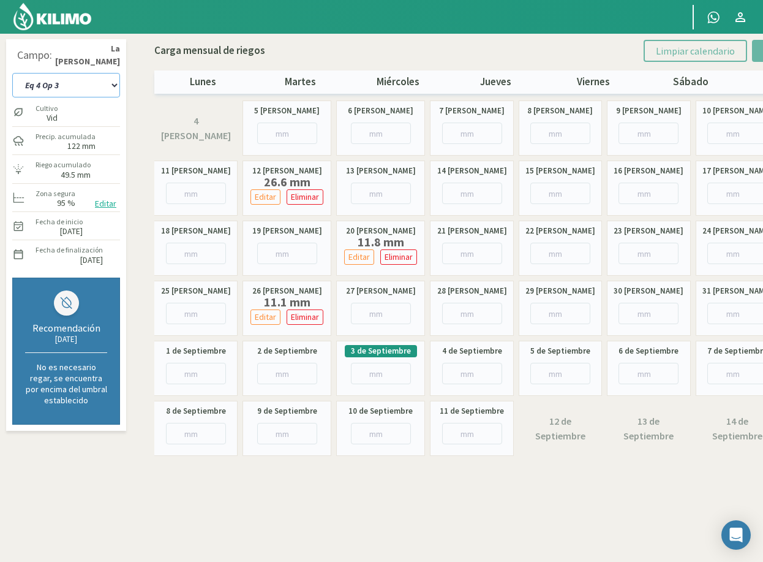
click at [92, 89] on select "Eq 1 Op 3 Eq 1 Op 4 Eq 2 Op 4 Eq 4 Op 1 Eq 4 Op 2 Eq 4 Op 3" at bounding box center [66, 85] width 108 height 25
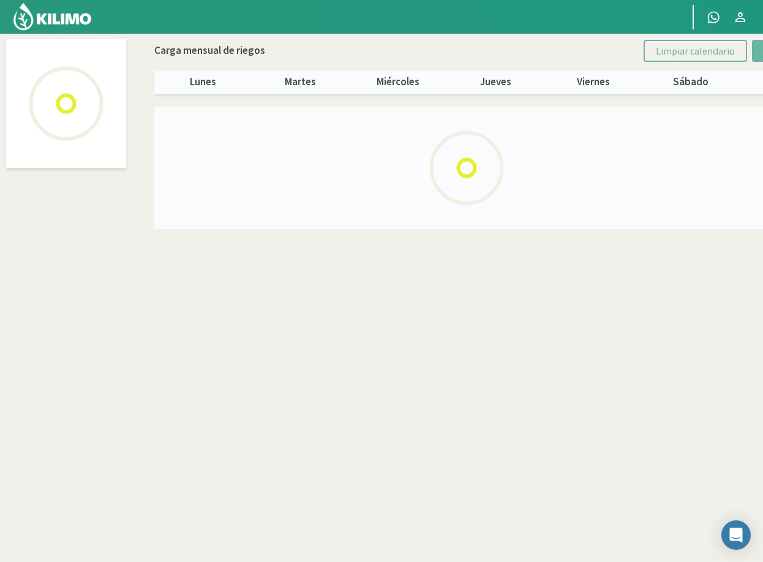
select select "2: Object"
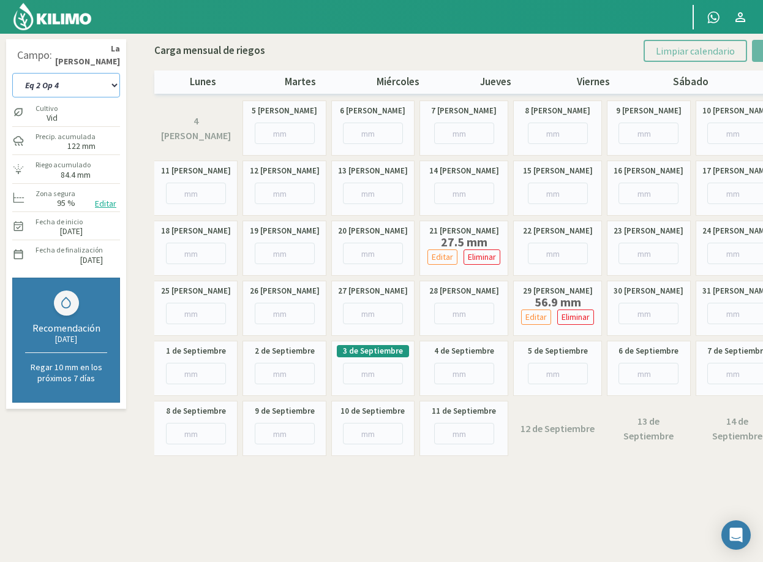
click at [71, 85] on select "Eq 1 Op 3 Eq 1 Op 4 Eq 2 Op 4 Eq 4 Op 1 Eq 4 Op 2 Eq 4 Op 3" at bounding box center [66, 85] width 108 height 25
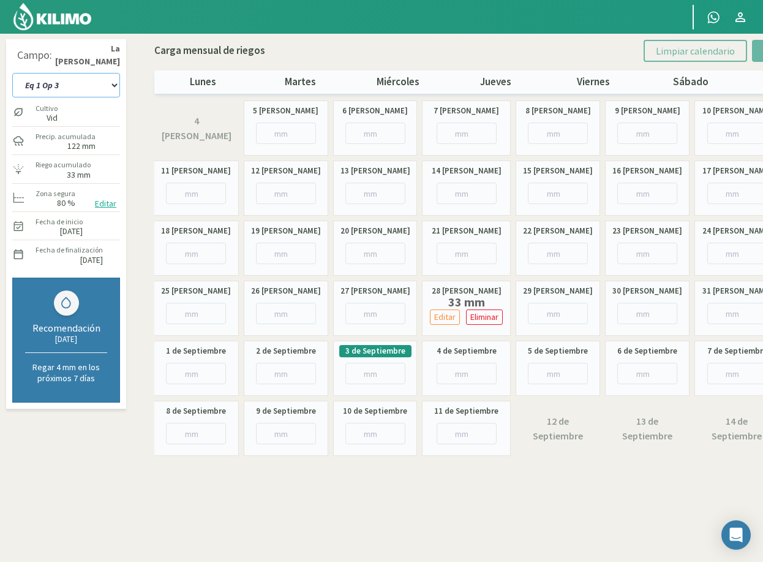
click at [60, 87] on select "Eq 1 Op 3 Eq 1 Op 4 Eq 2 Op 4 Eq 4 Op 1 Eq 4 Op 2 Eq 4 Op 3" at bounding box center [66, 85] width 108 height 25
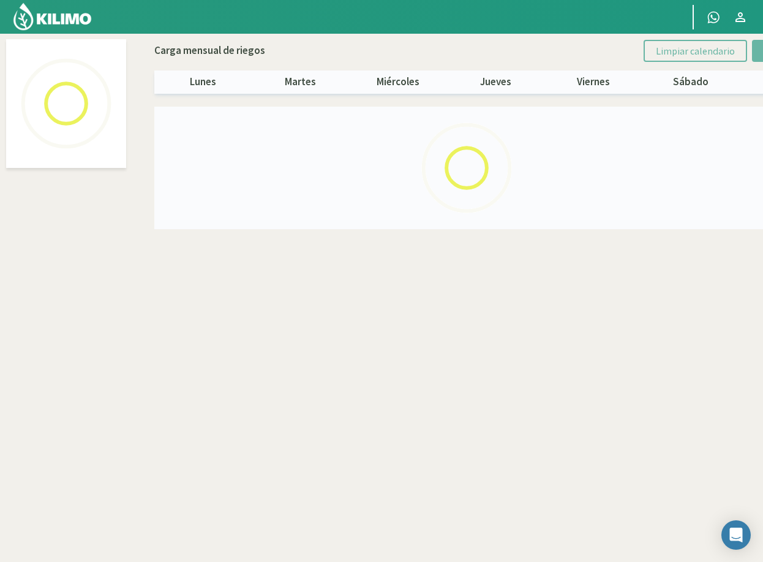
select select "1: Object"
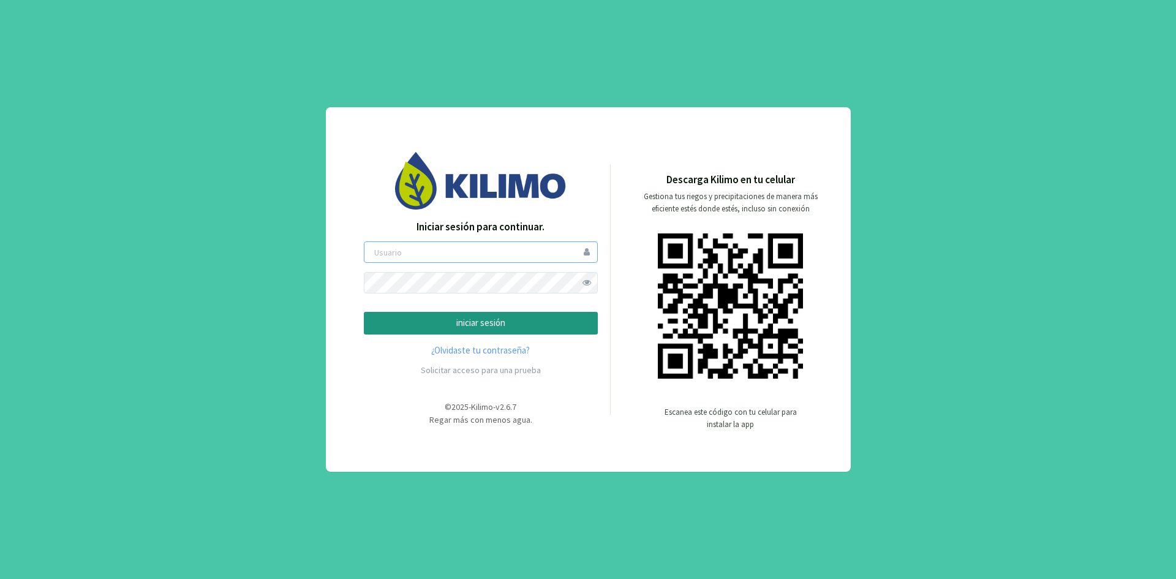
type input "ceferinom"
click at [587, 281] on span at bounding box center [586, 282] width 21 height 21
click at [526, 320] on p "iniciar sesión" at bounding box center [480, 323] width 213 height 14
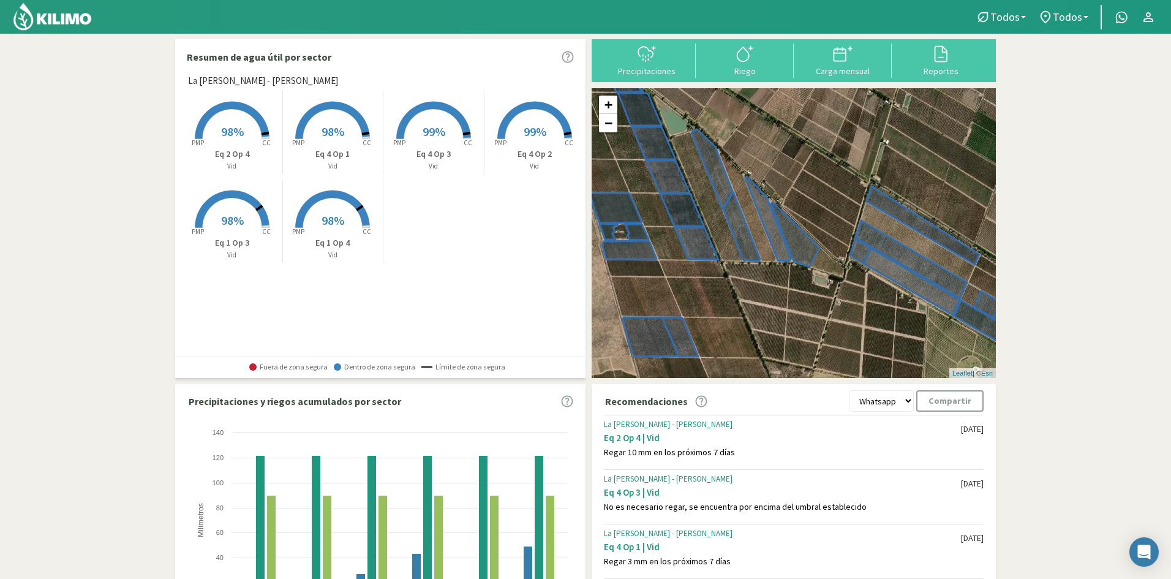
click at [518, 265] on div "Created with Highcharts 9.2.2 PMP CC 98% Eq 2 Op 4 Vid Created with Highcharts …" at bounding box center [383, 177] width 403 height 178
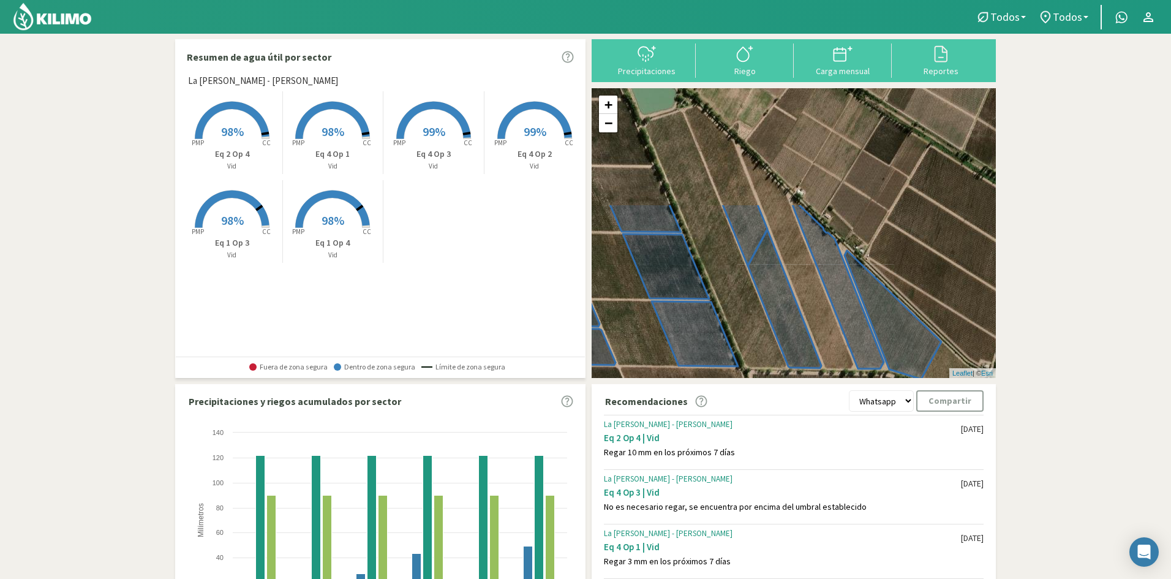
drag, startPoint x: 731, startPoint y: 268, endPoint x: 755, endPoint y: 411, distance: 145.3
click at [755, 411] on div "Resumen de agua útil por sector La [PERSON_NAME] - [PERSON_NAME] Created with H…" at bounding box center [585, 363] width 821 height 648
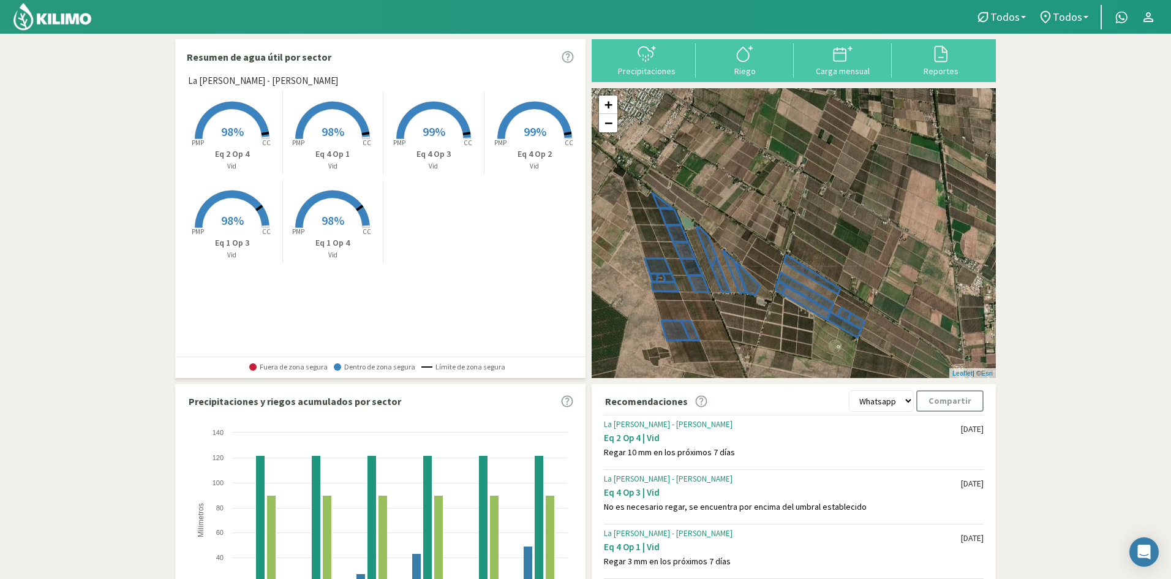
drag, startPoint x: 720, startPoint y: 309, endPoint x: 718, endPoint y: 247, distance: 62.5
click at [718, 247] on div "+ − Leaflet | © Esri" at bounding box center [794, 233] width 404 height 290
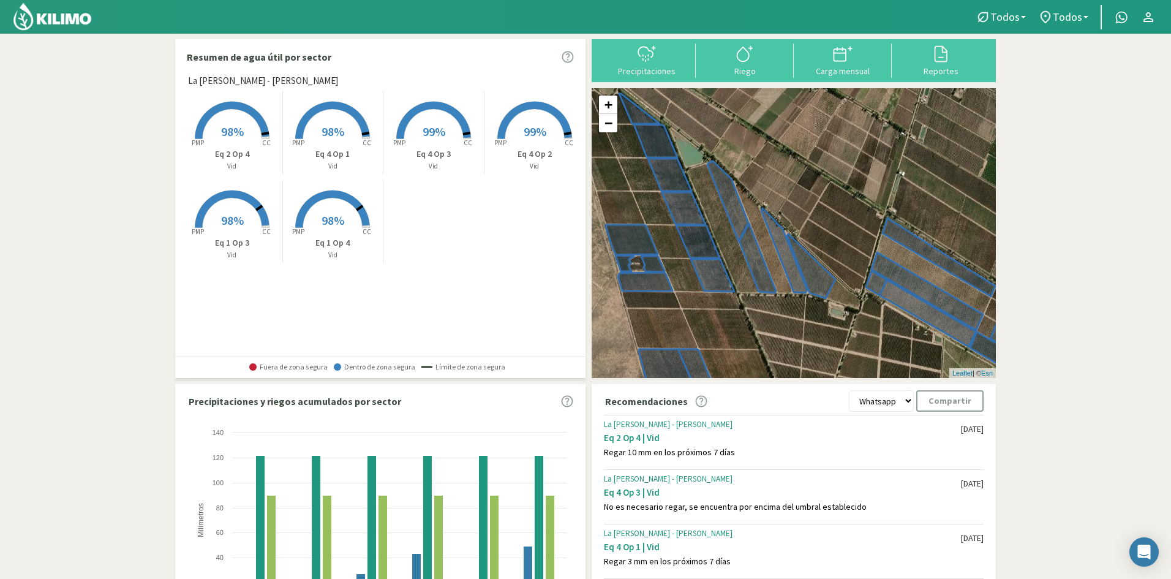
click at [1064, 71] on section "Resumen de agua útil por sector La [PERSON_NAME] - [PERSON_NAME] Created with H…" at bounding box center [585, 364] width 1171 height 660
